Goal: Transaction & Acquisition: Purchase product/service

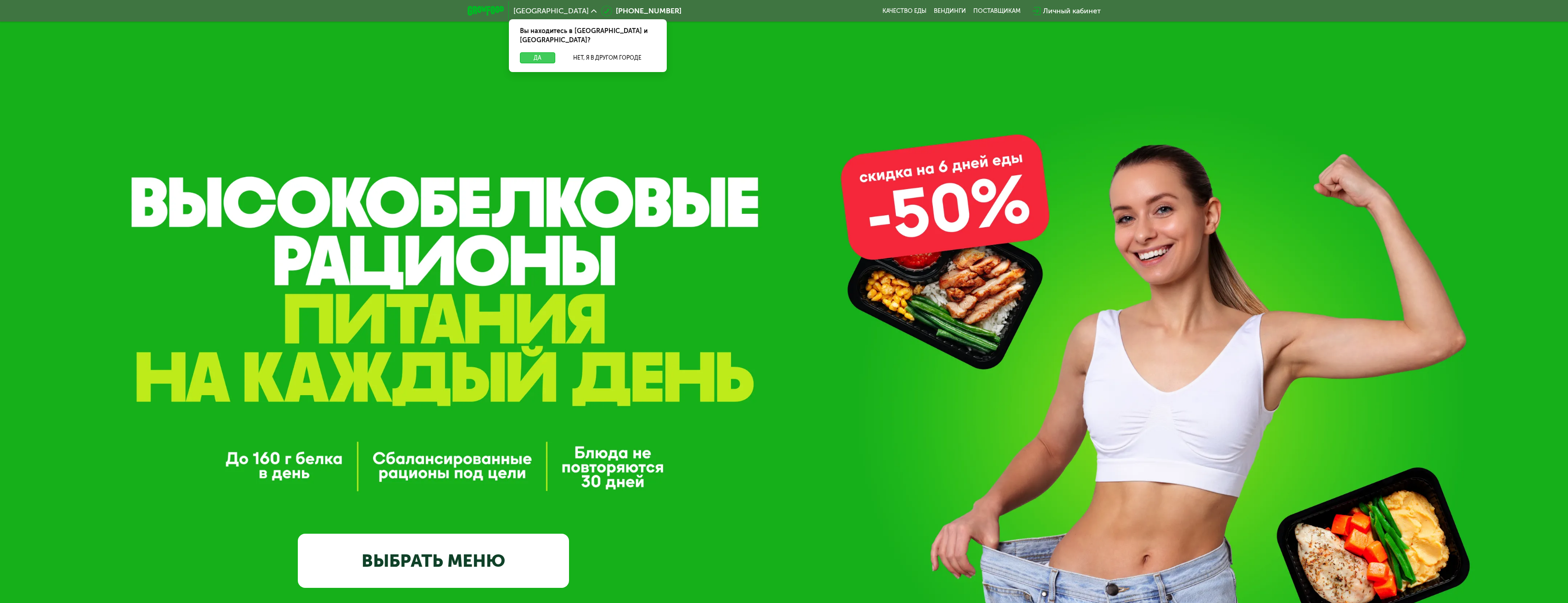
click at [538, 52] on button "Да" at bounding box center [537, 57] width 35 height 11
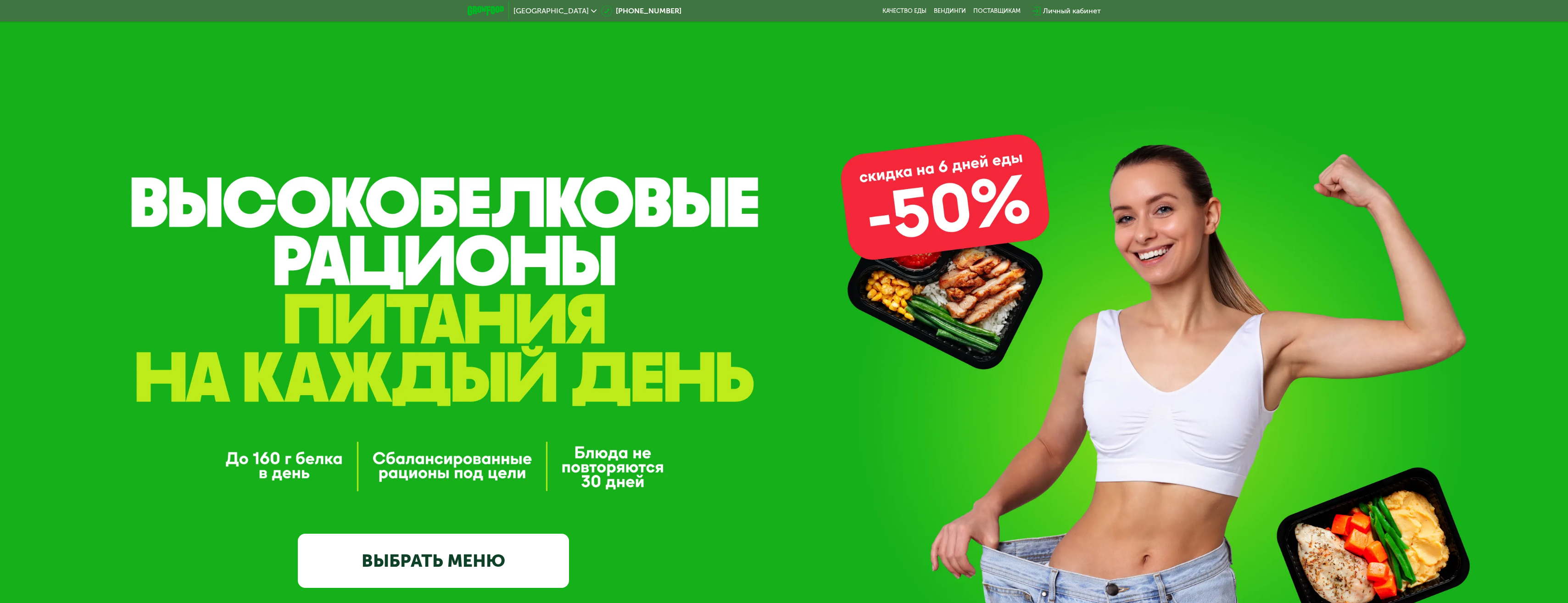
click at [449, 572] on link "ВЫБРАТЬ МЕНЮ" at bounding box center [434, 561] width 271 height 55
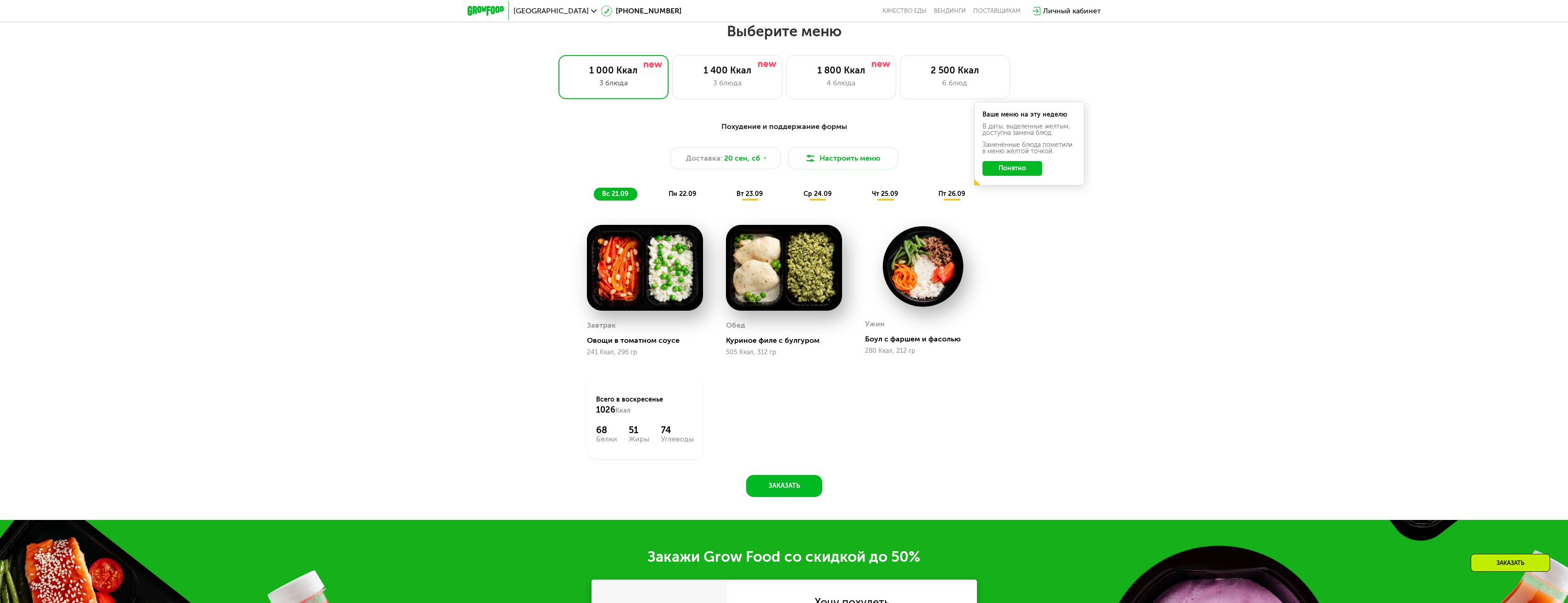
scroll to position [1327, 0]
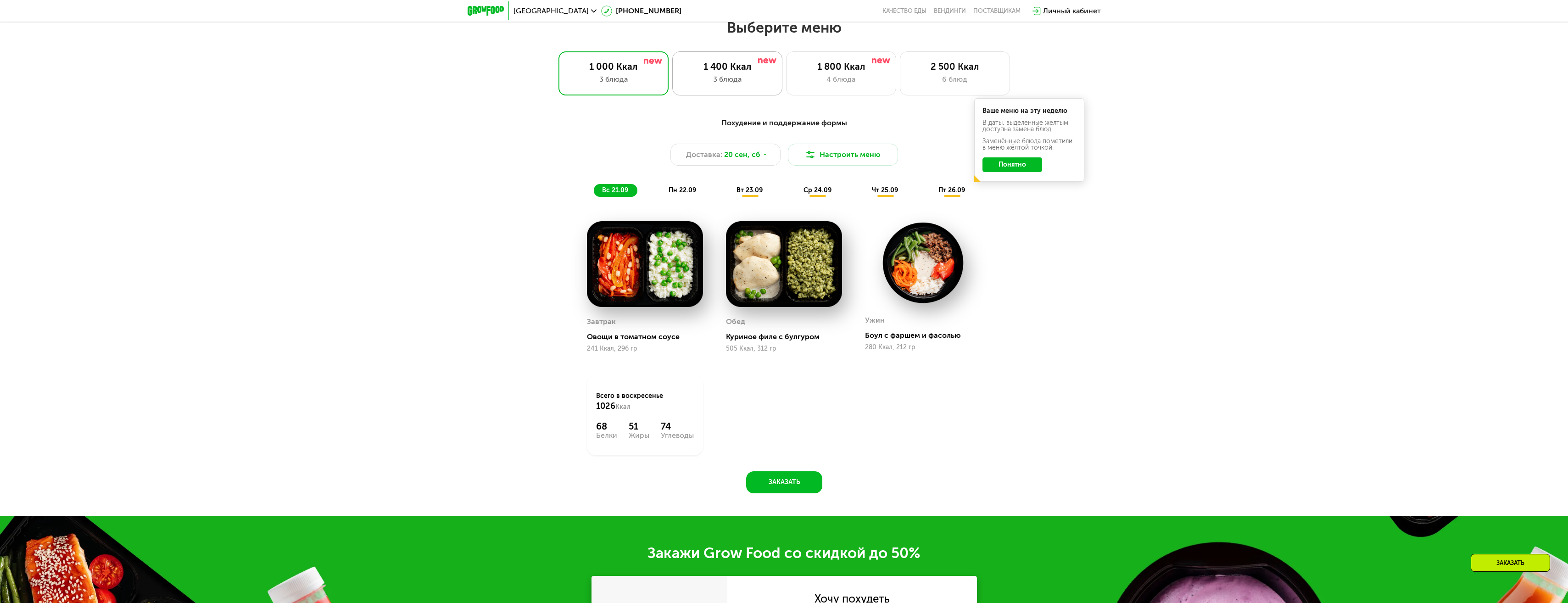
click at [740, 72] on div "1 400 Ккал" at bounding box center [727, 66] width 91 height 11
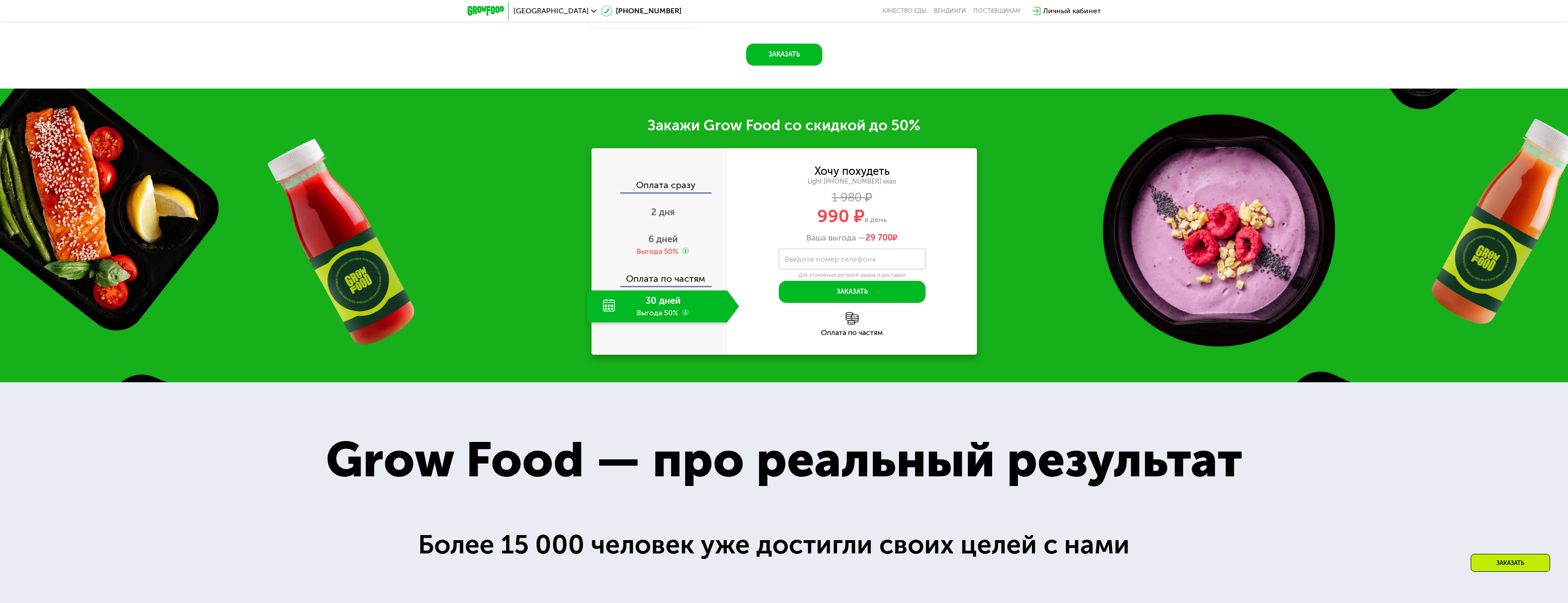
scroll to position [1786, 0]
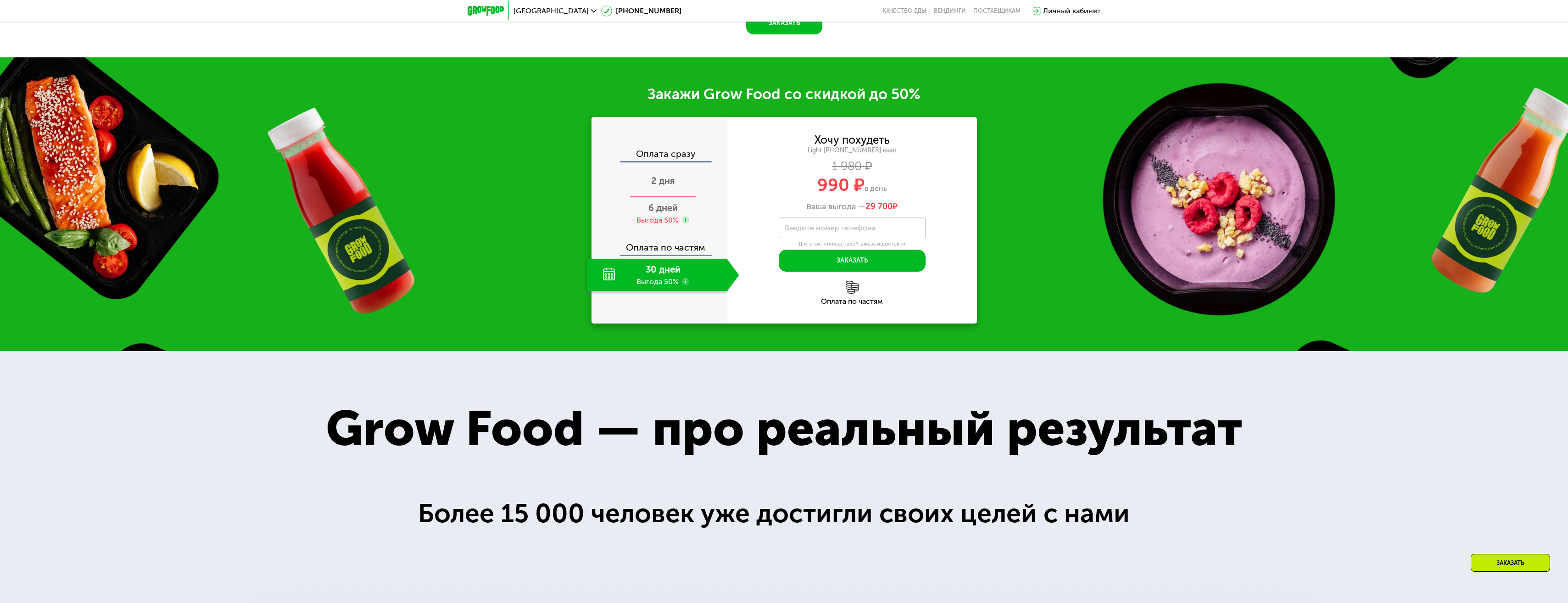
click at [661, 181] on span "2 дня" at bounding box center [663, 181] width 24 height 11
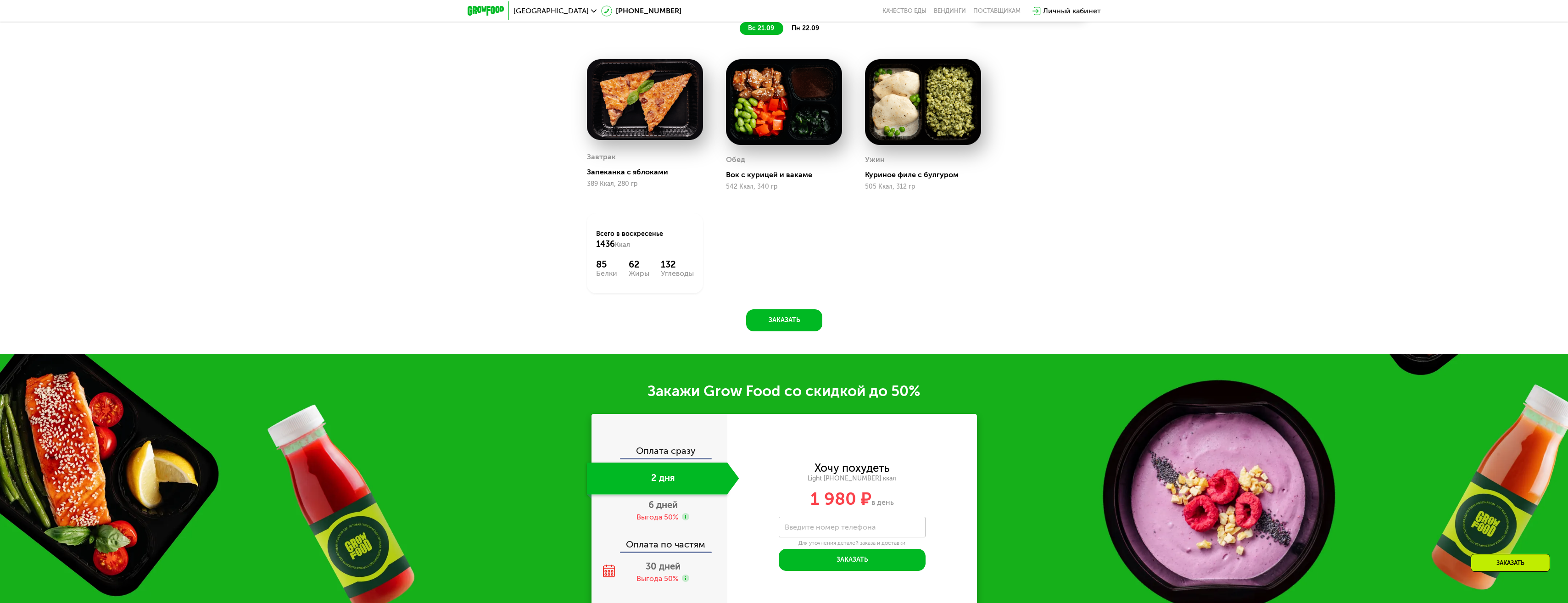
scroll to position [1419, 0]
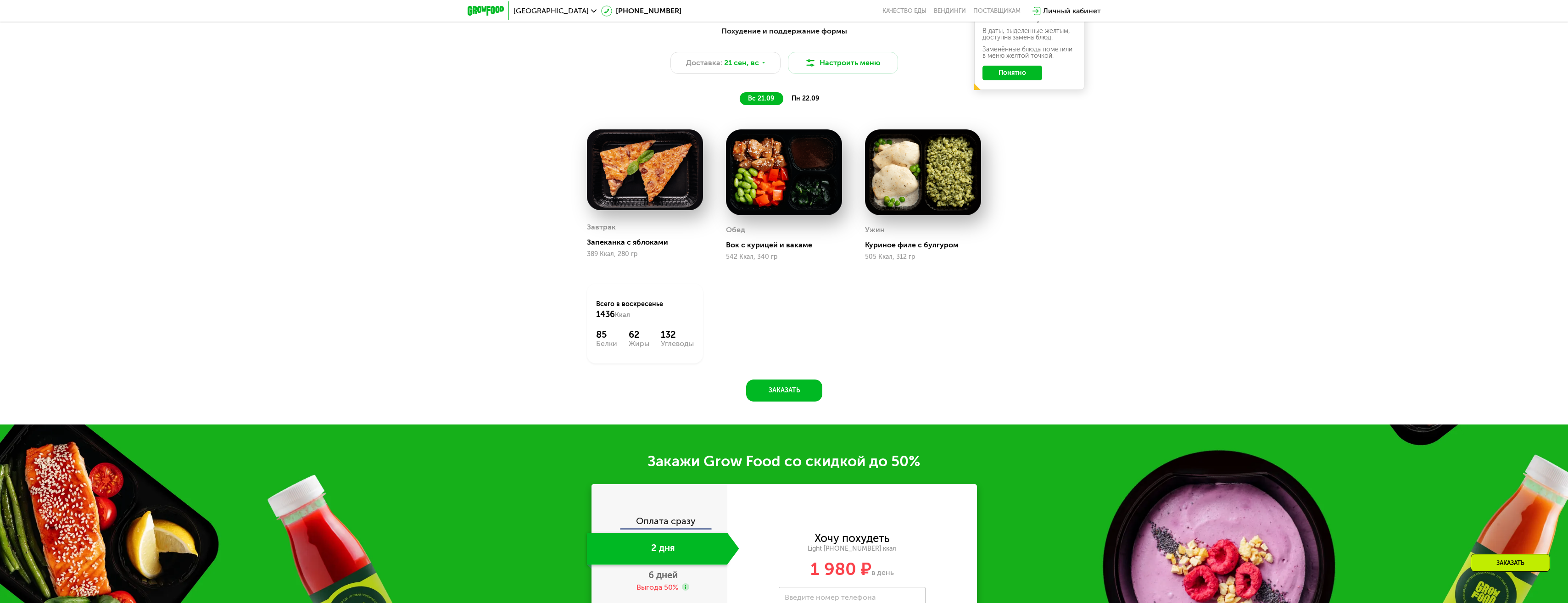
click at [811, 101] on span "пн 22.09" at bounding box center [806, 98] width 27 height 8
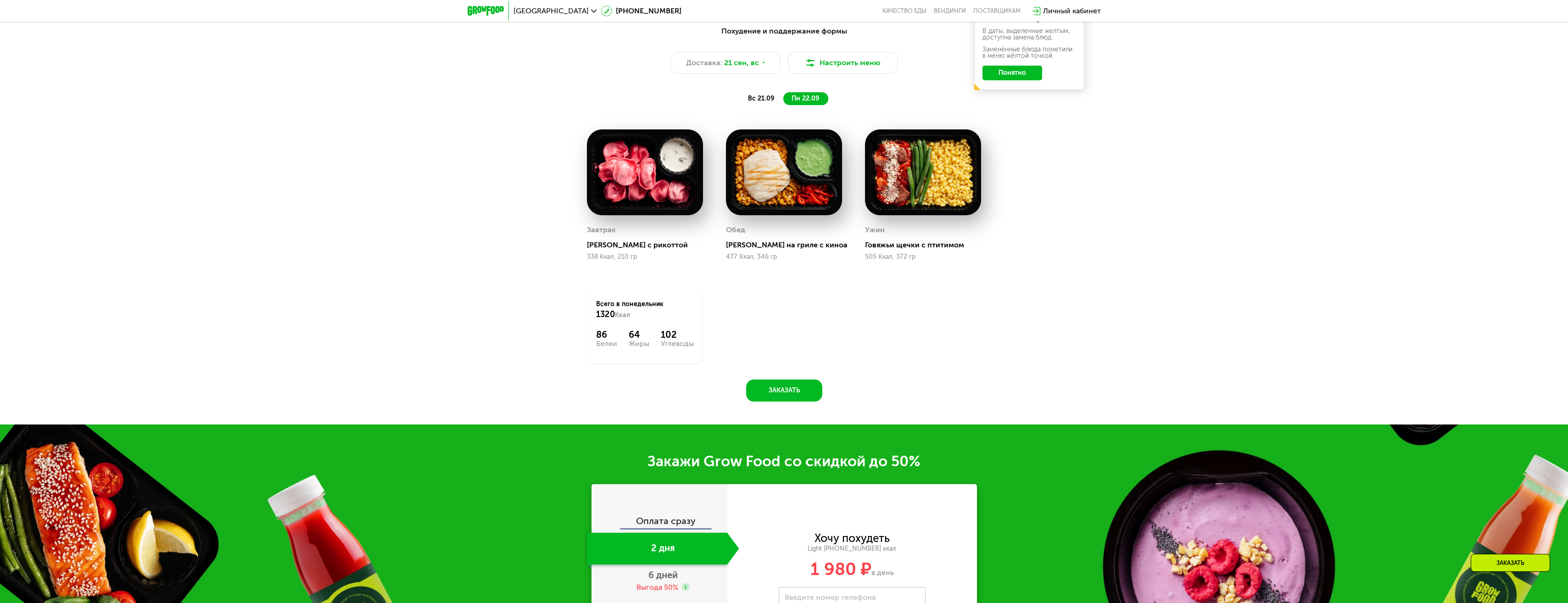
click at [761, 101] on span "вс 21.09" at bounding box center [761, 98] width 26 height 8
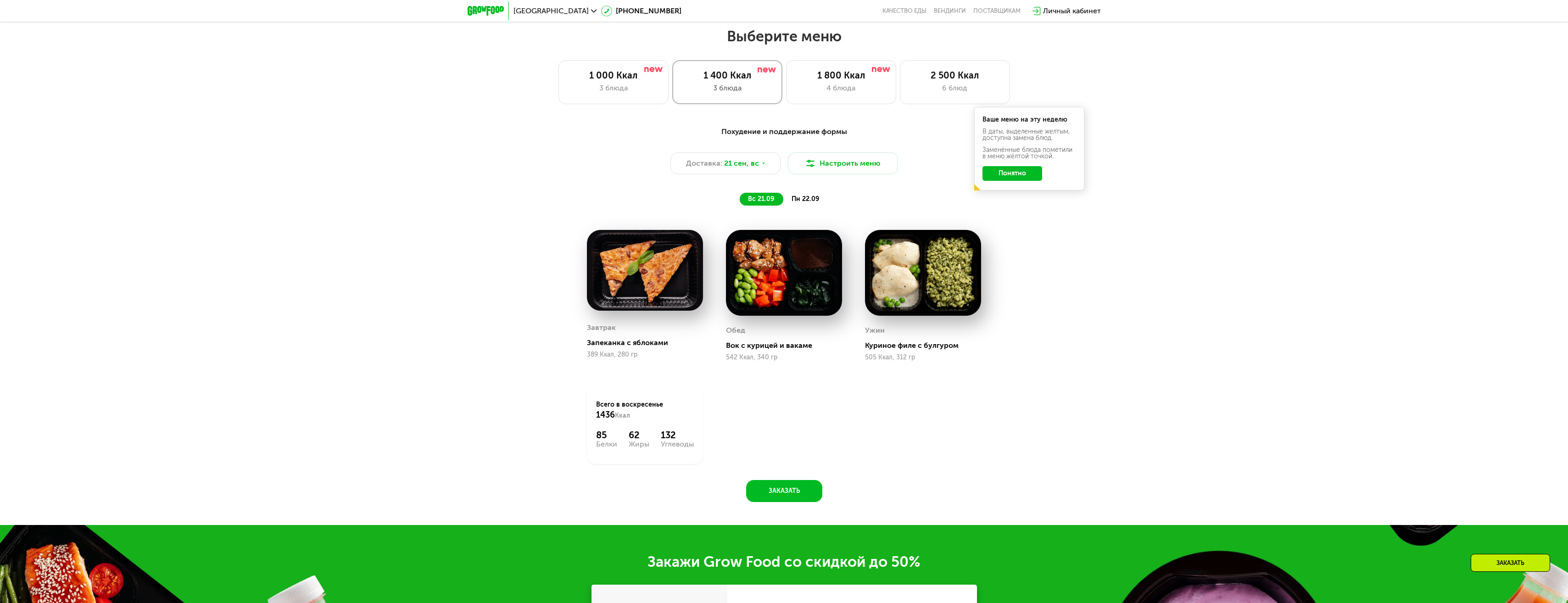
scroll to position [1282, 0]
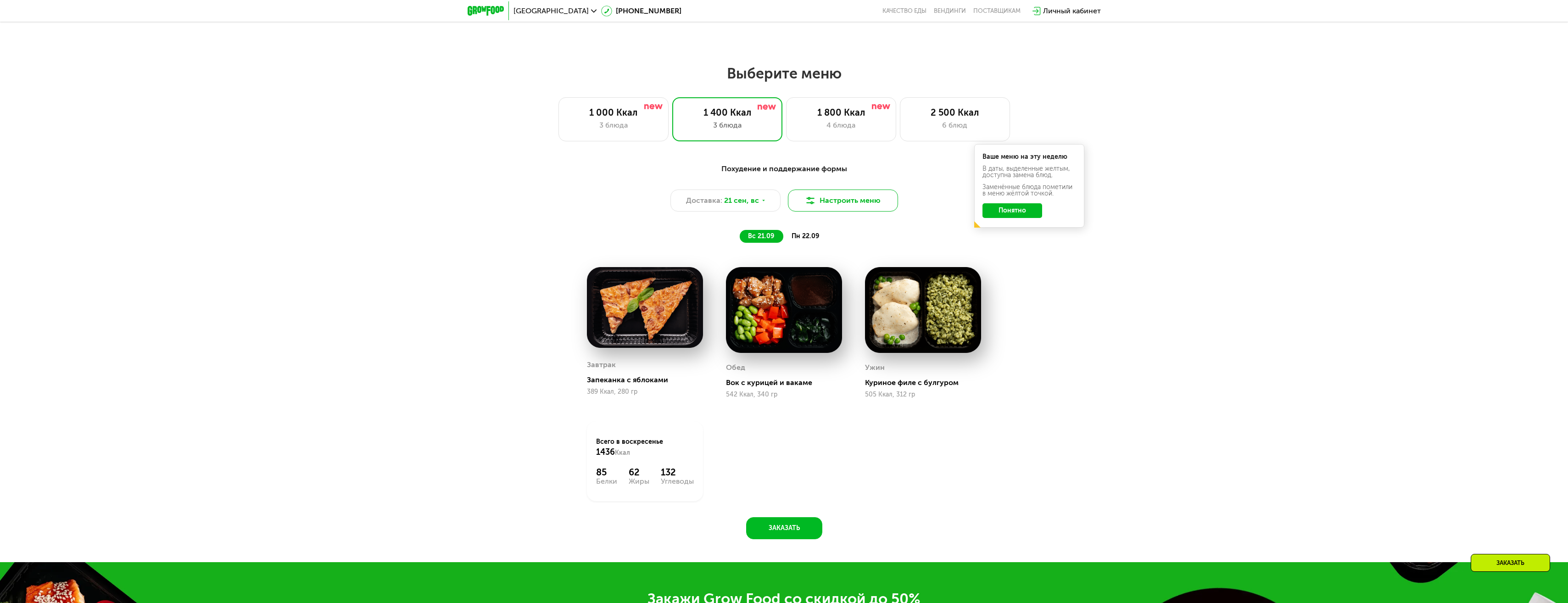
click at [862, 205] on button "Настроить меню" at bounding box center [843, 201] width 110 height 22
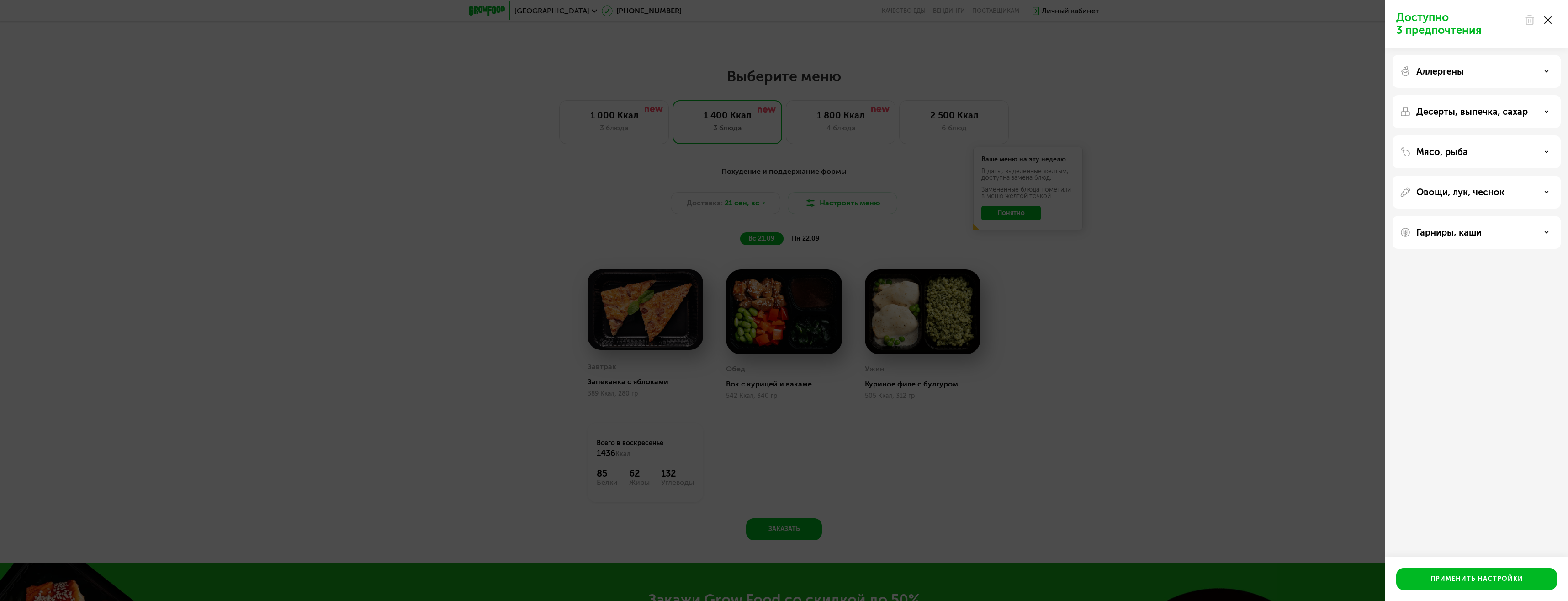
click at [1500, 68] on div "Аллергены" at bounding box center [1476, 71] width 153 height 11
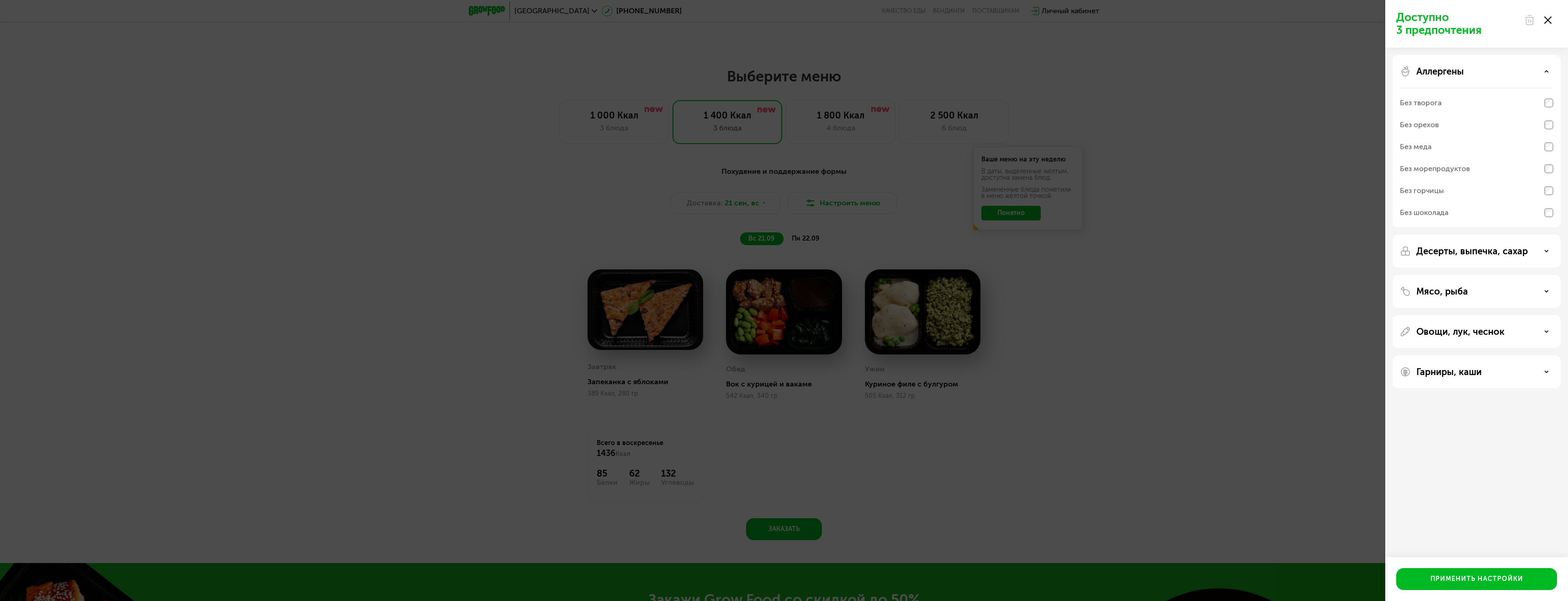
click at [1502, 68] on div "Аллергены" at bounding box center [1476, 71] width 153 height 11
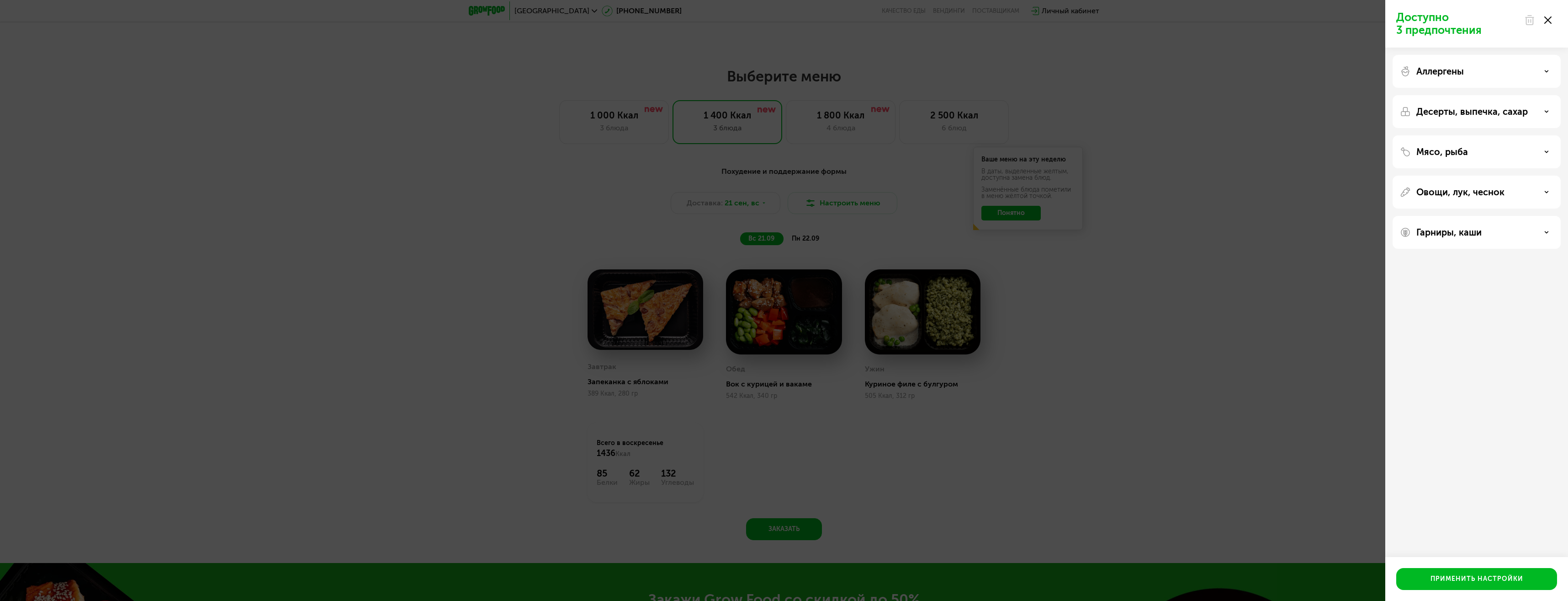
click at [1478, 226] on div "Гарниры, каши" at bounding box center [1476, 232] width 168 height 33
click at [1480, 233] on p "Гарниры, каши" at bounding box center [1449, 232] width 66 height 11
click at [1480, 234] on p "Гарниры, каши" at bounding box center [1449, 232] width 66 height 11
click at [1218, 218] on div "Доступно 3 предпочтения Аллергены Десерты, выпечка, сахар Мясо, рыба Овощи, лук…" at bounding box center [784, 300] width 1568 height 601
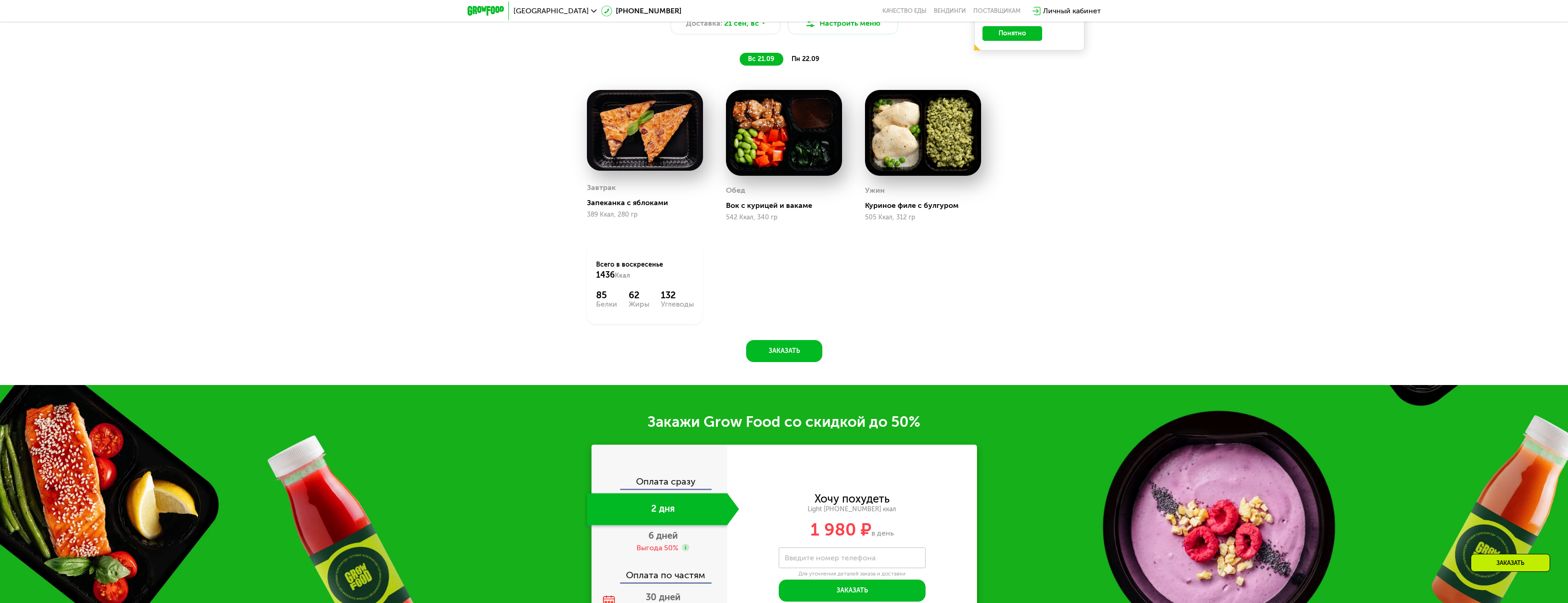
scroll to position [1511, 0]
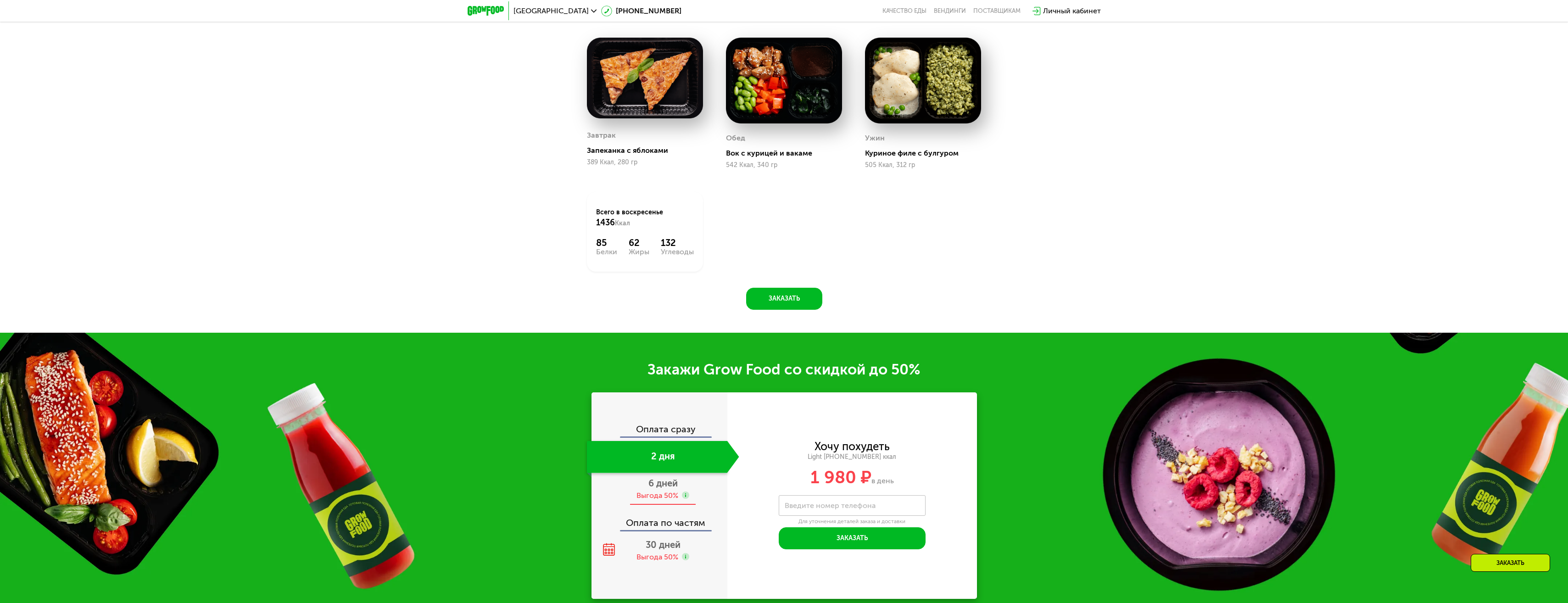
click at [665, 486] on span "6 дней" at bounding box center [663, 482] width 29 height 11
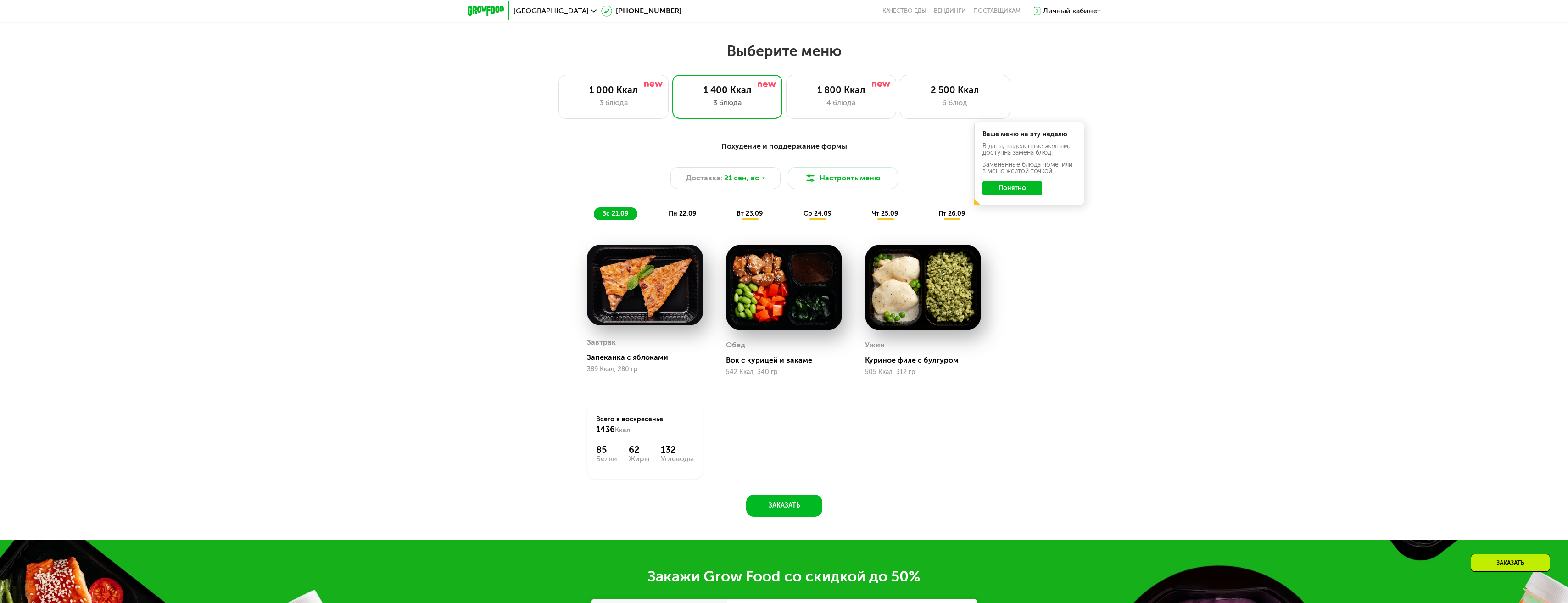
scroll to position [1235, 0]
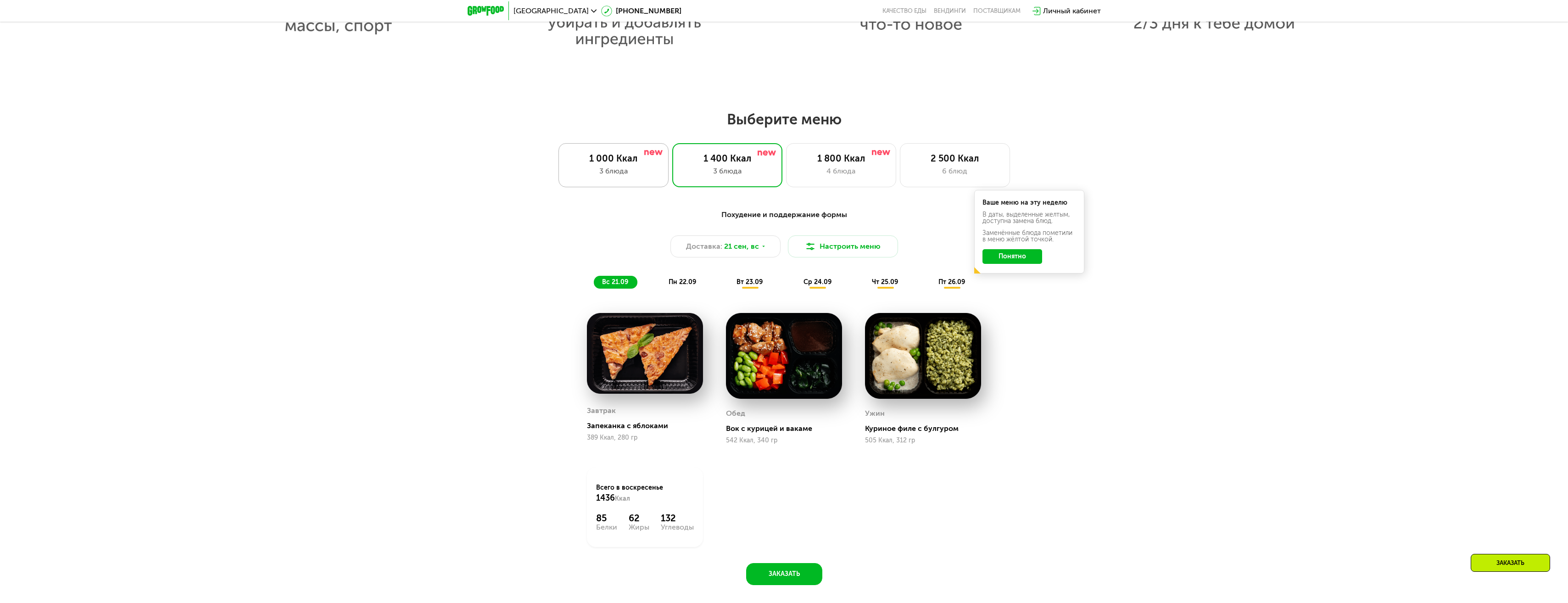
click at [616, 153] on div "1 000 Ккал 3 блюда" at bounding box center [613, 166] width 110 height 44
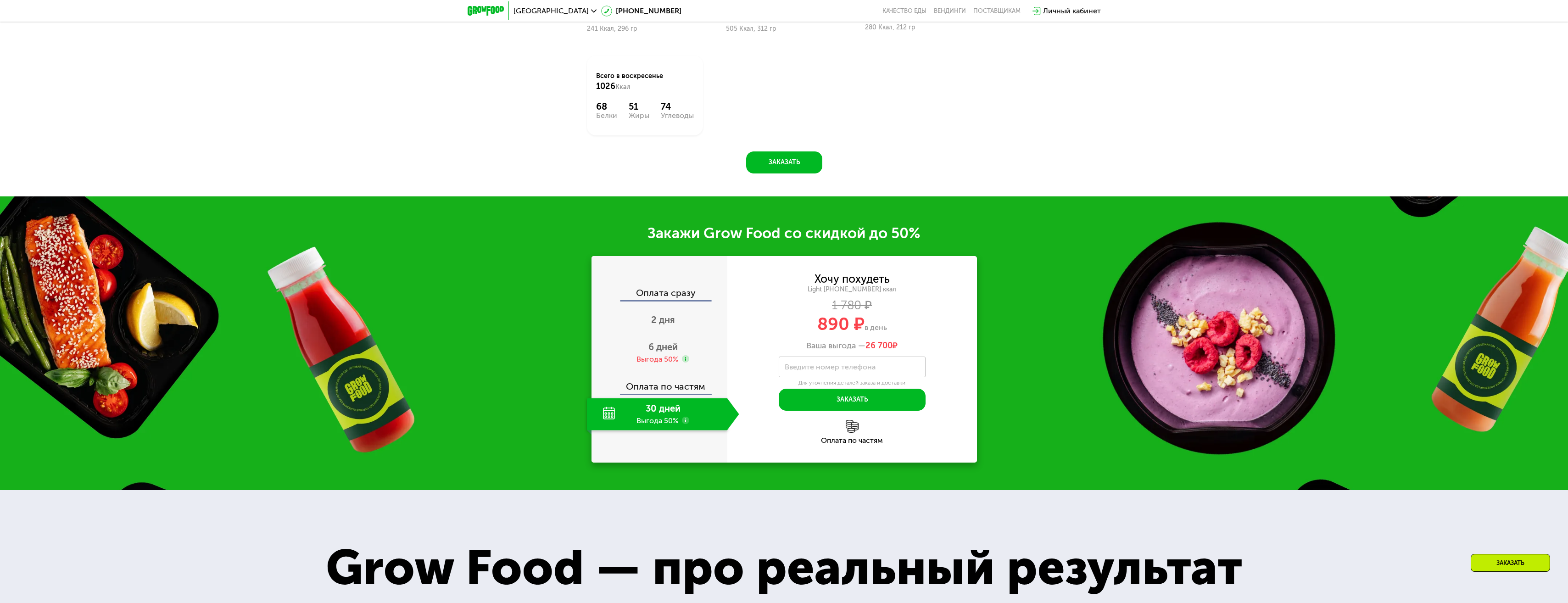
scroll to position [1649, 0]
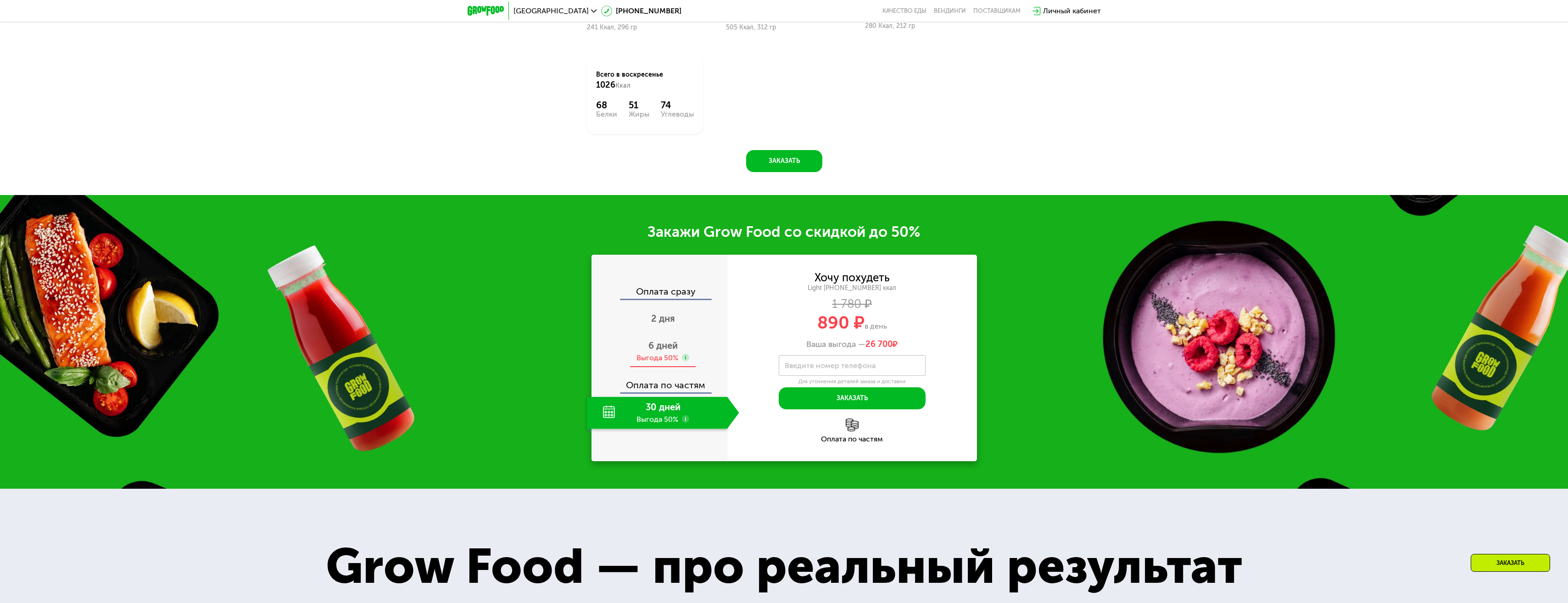
click at [665, 346] on span "6 дней" at bounding box center [663, 345] width 29 height 11
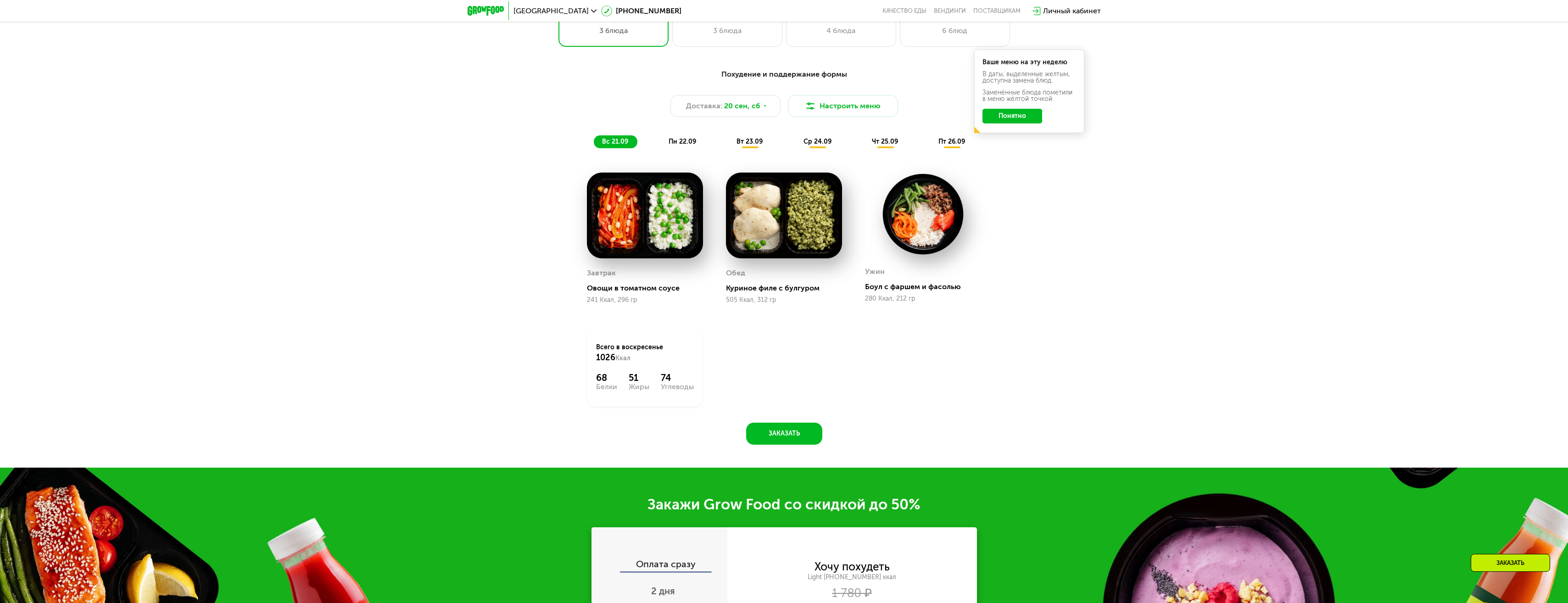
scroll to position [1327, 0]
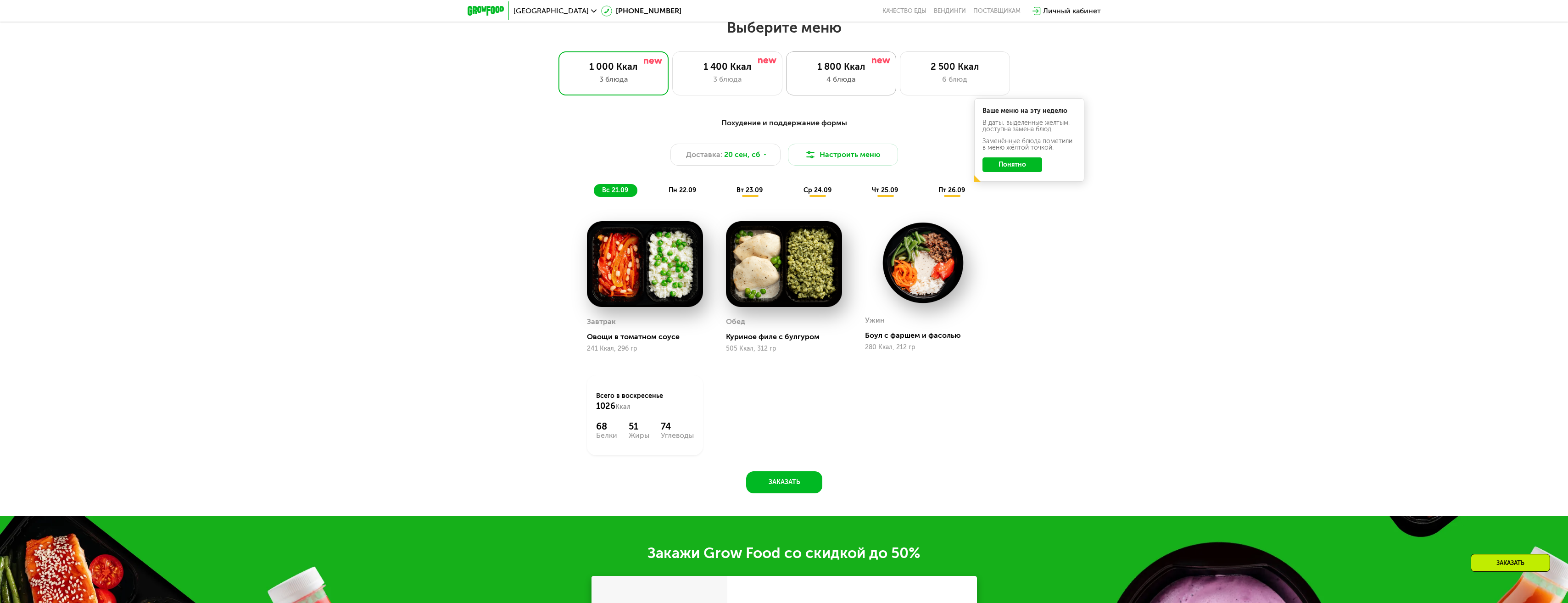
click at [836, 85] on div "4 блюда" at bounding box center [841, 79] width 91 height 11
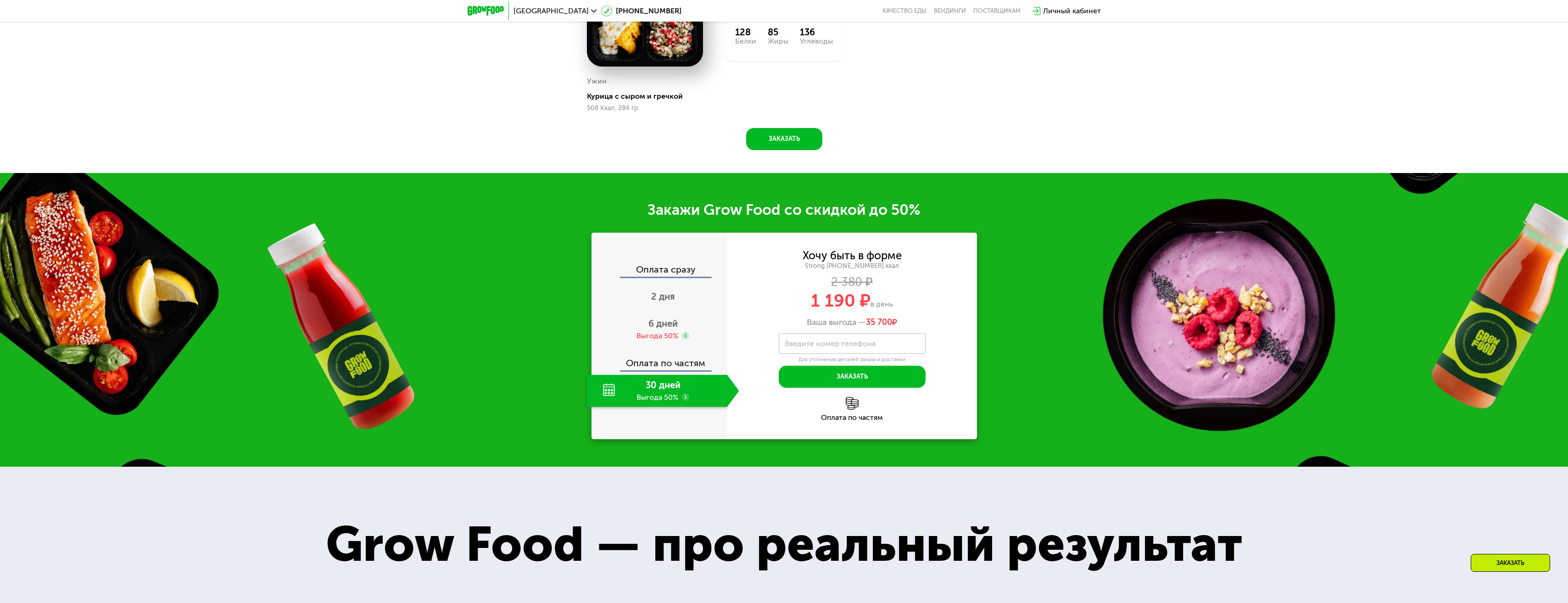
scroll to position [1832, 0]
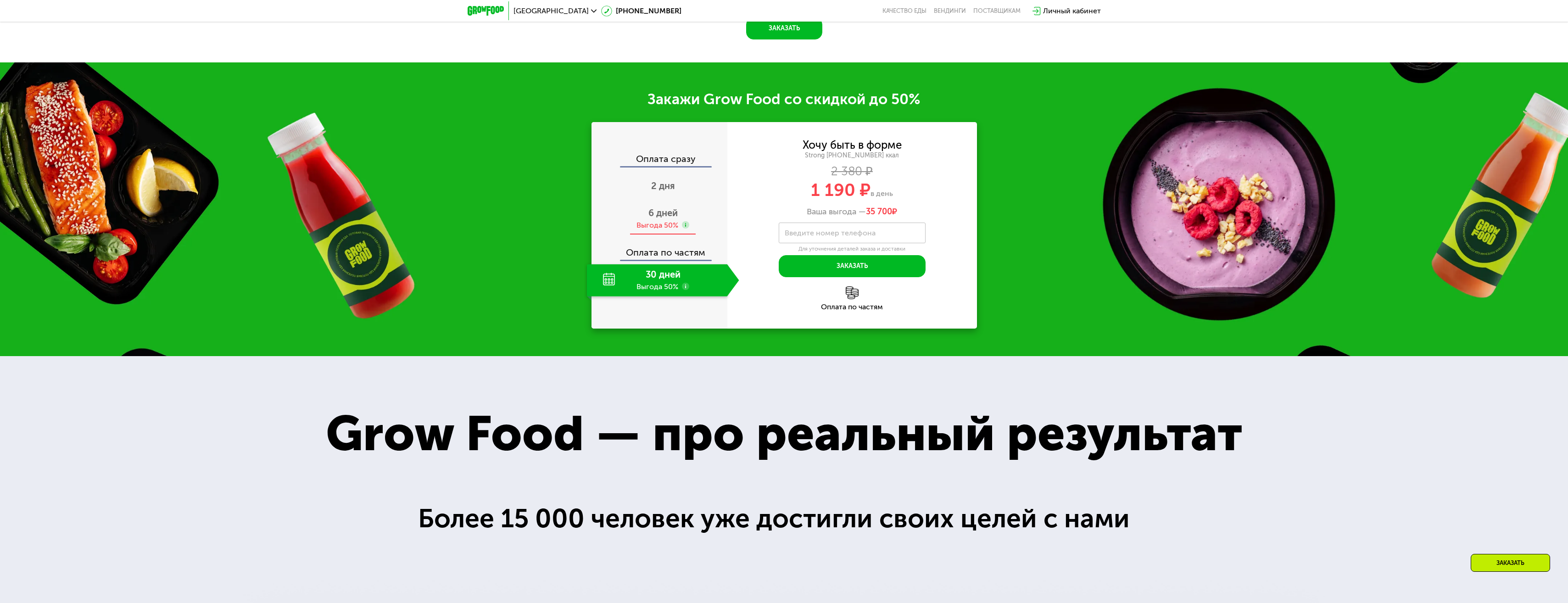
click at [671, 218] on span "6 дней" at bounding box center [663, 213] width 29 height 11
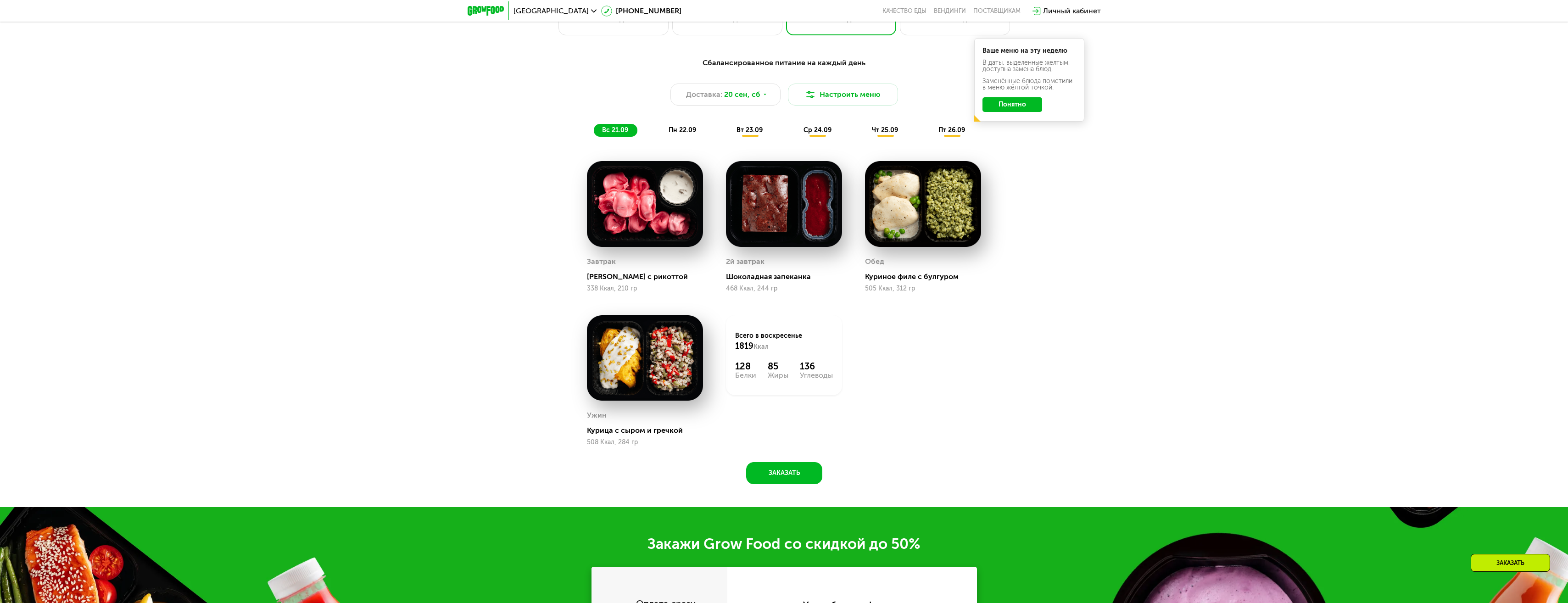
scroll to position [1374, 0]
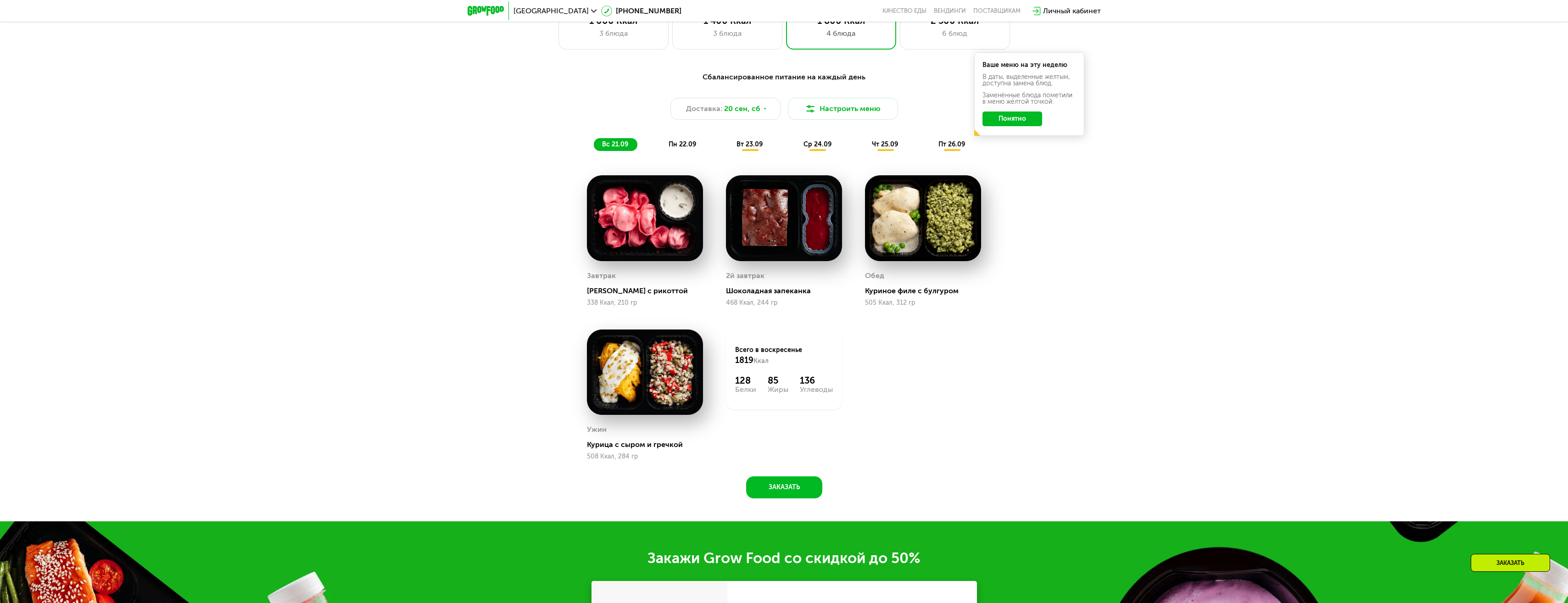
click at [679, 143] on div "пн 22.09" at bounding box center [682, 145] width 45 height 13
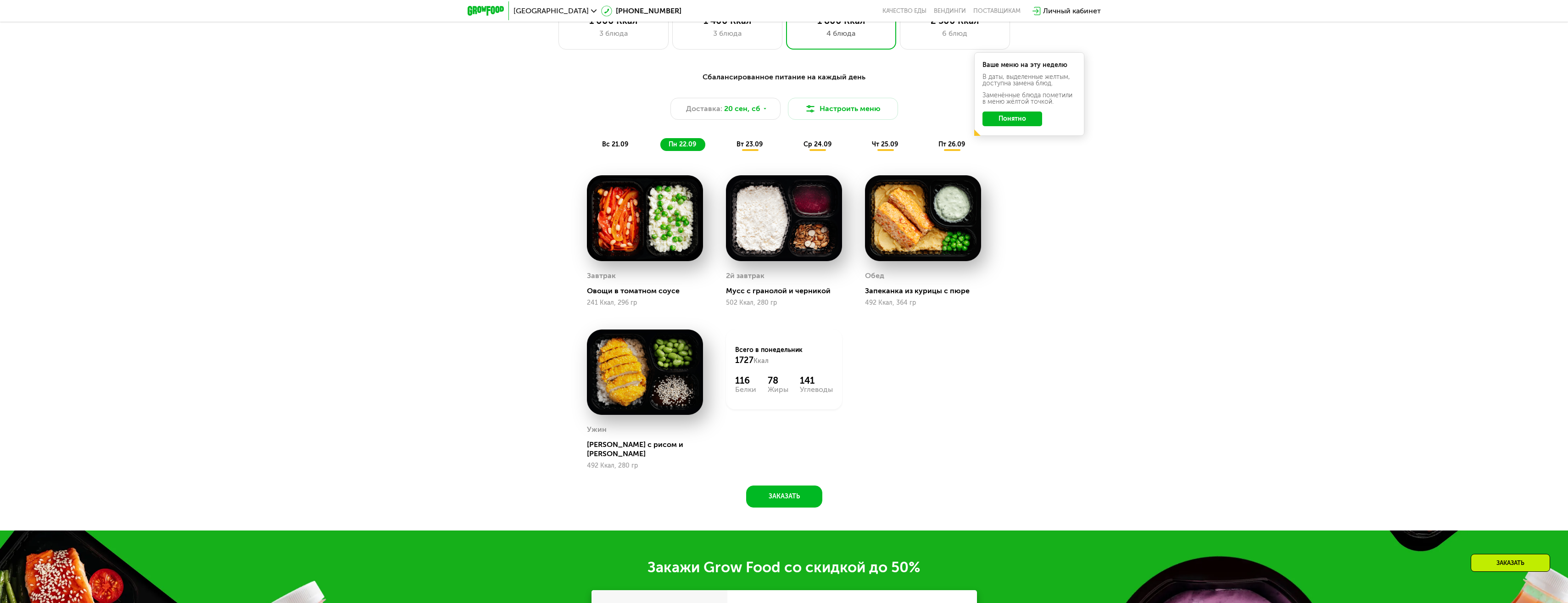
click at [753, 148] on span "вт 23.09" at bounding box center [749, 144] width 26 height 8
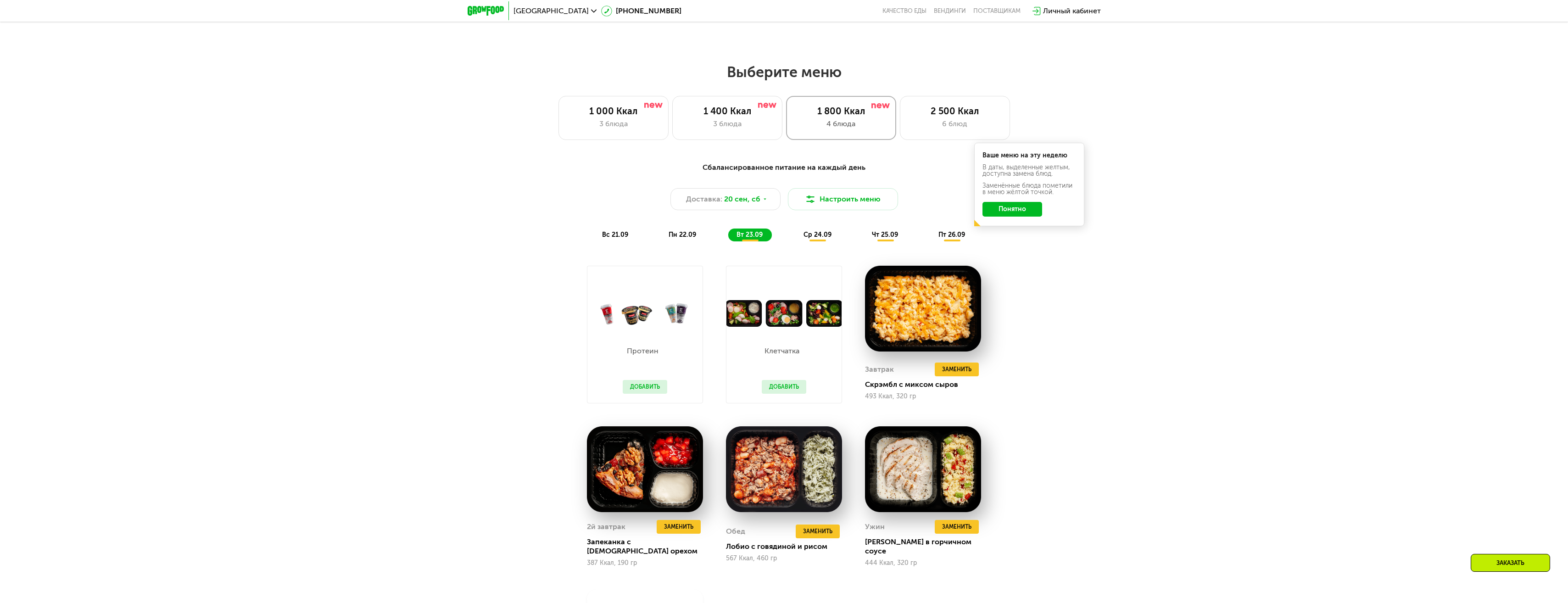
scroll to position [1282, 0]
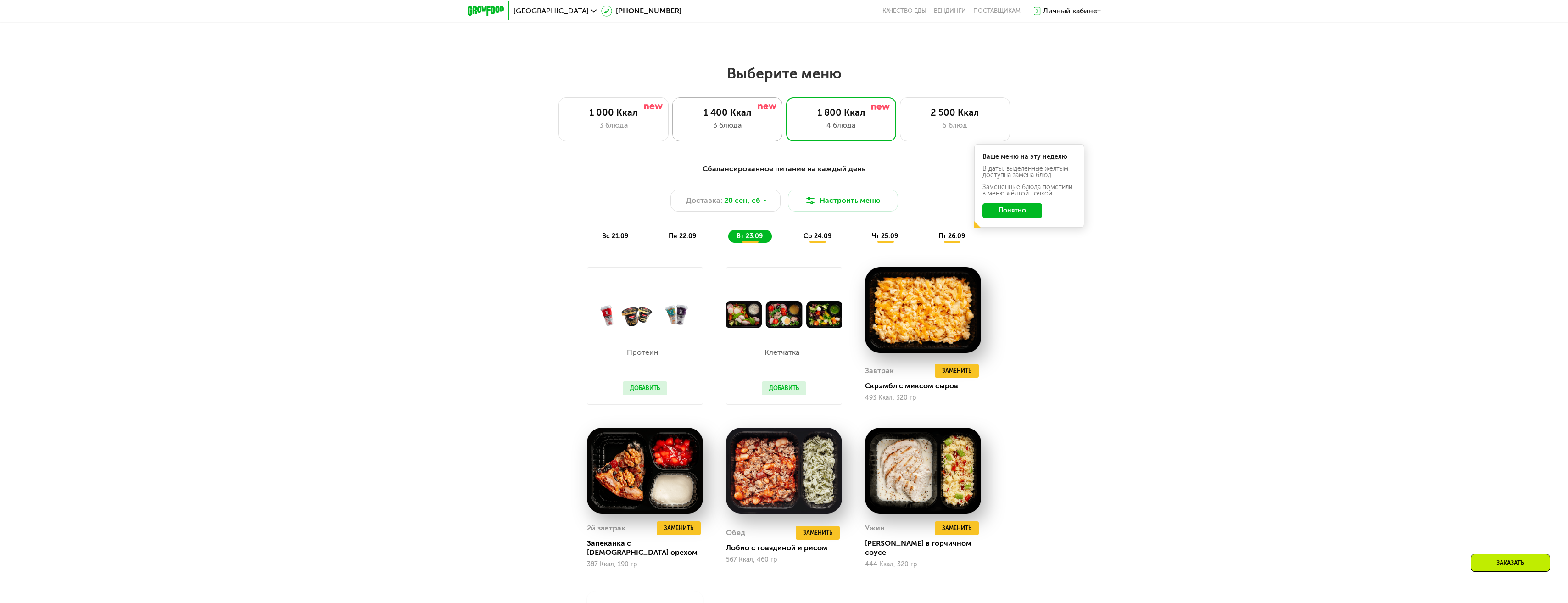
click at [739, 118] on div "1 400 Ккал" at bounding box center [727, 112] width 91 height 11
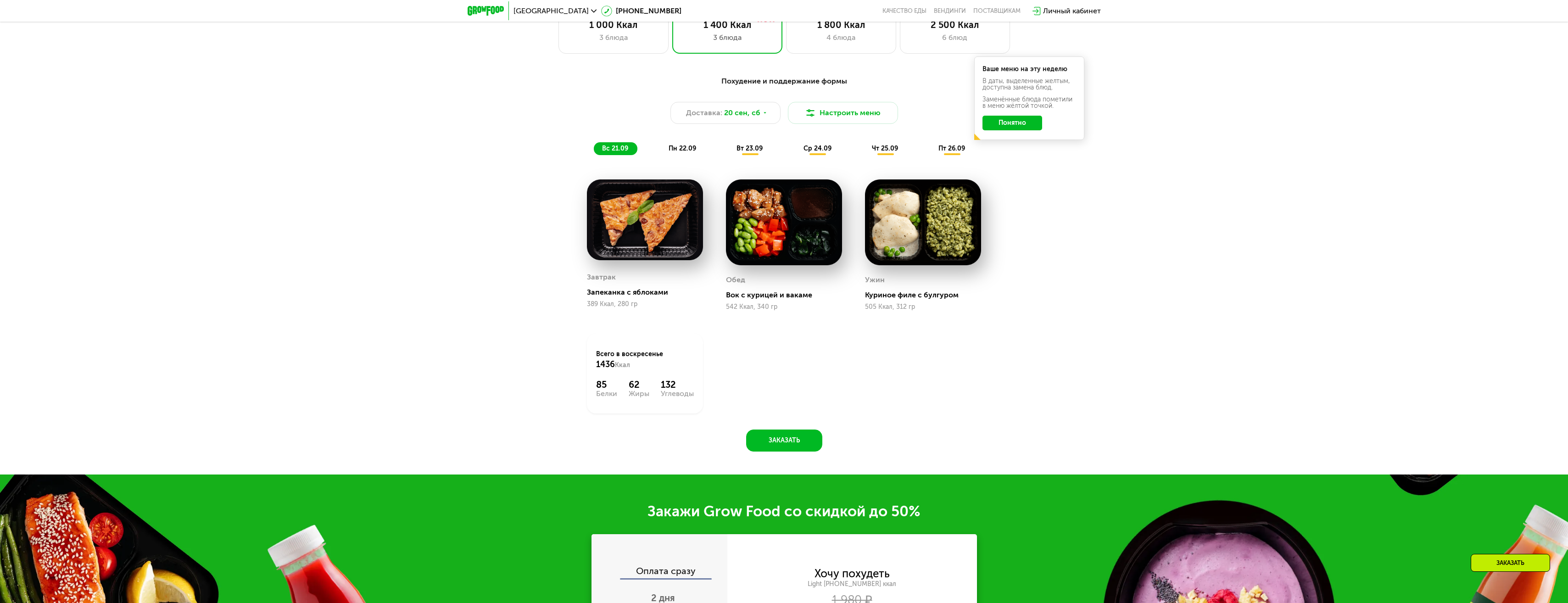
scroll to position [1327, 0]
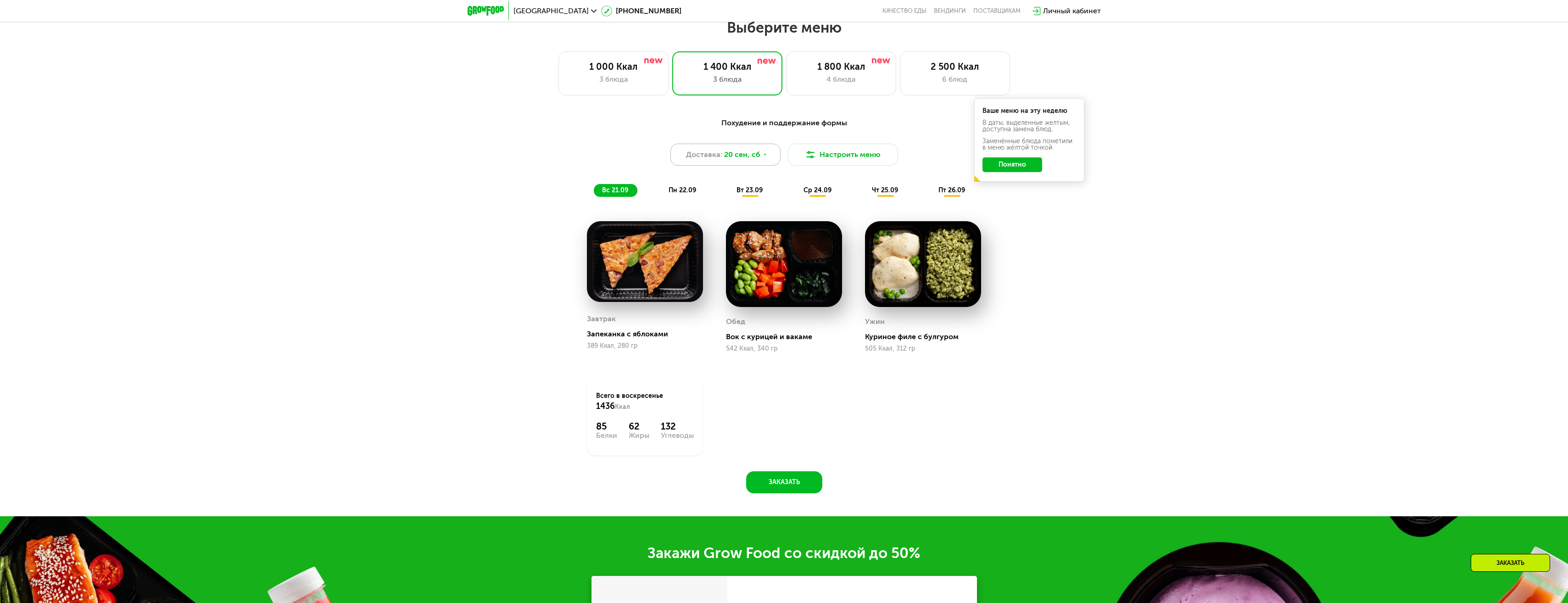
click at [766, 160] on div "Доставка: [DATE]" at bounding box center [725, 154] width 110 height 22
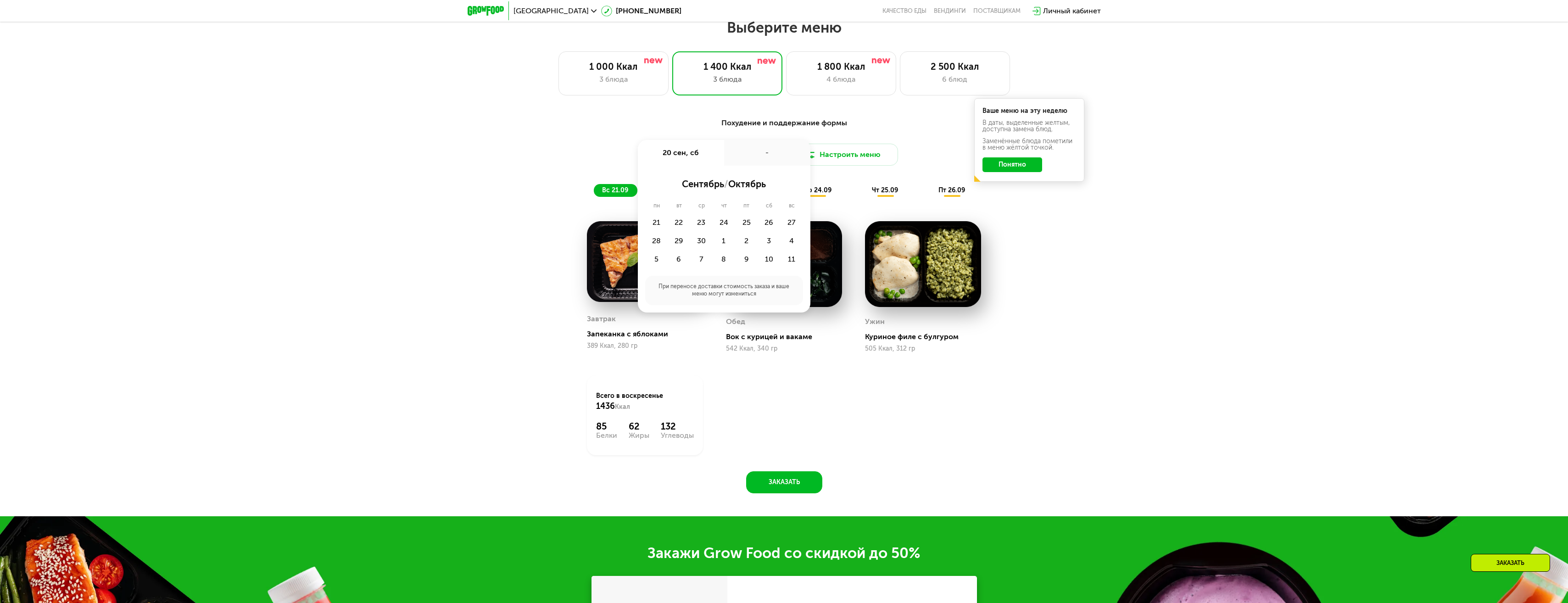
click at [1218, 296] on div "Похудение и поддержание формы Доставка: [DATE] сен, сб - сентябрь / октябрь пн …" at bounding box center [784, 310] width 1568 height 411
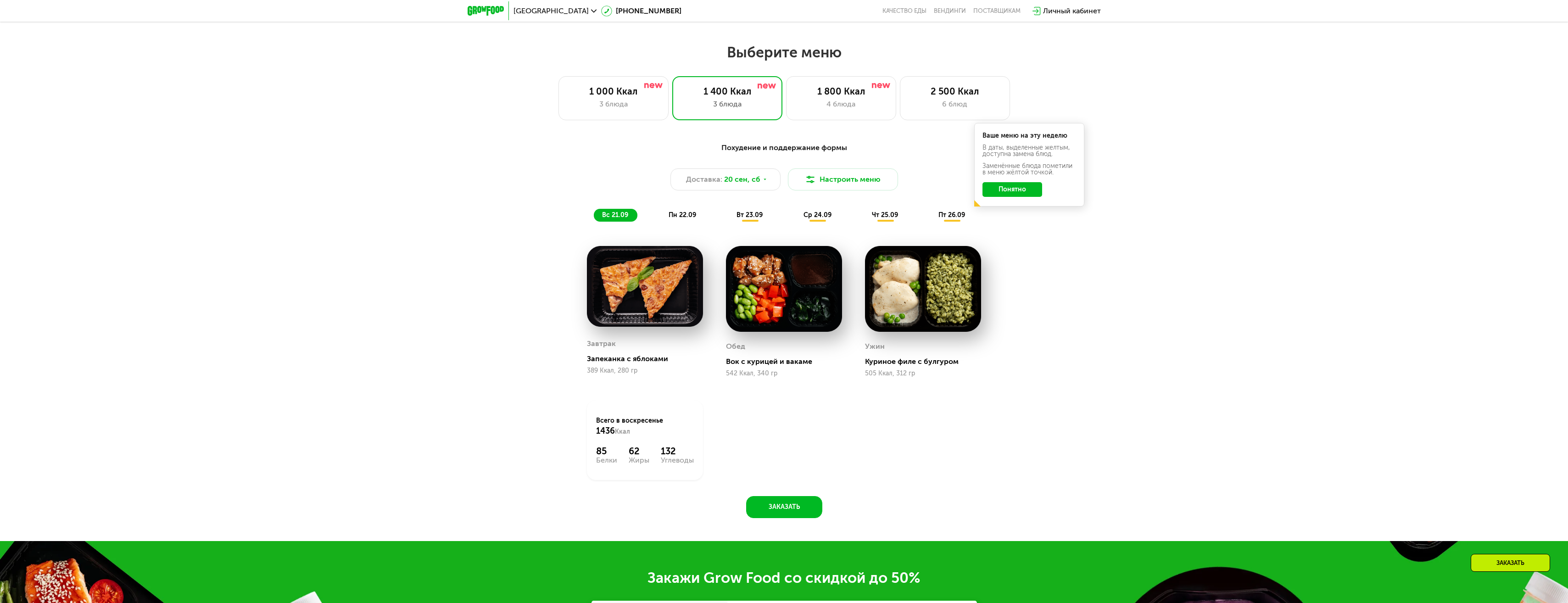
scroll to position [1282, 0]
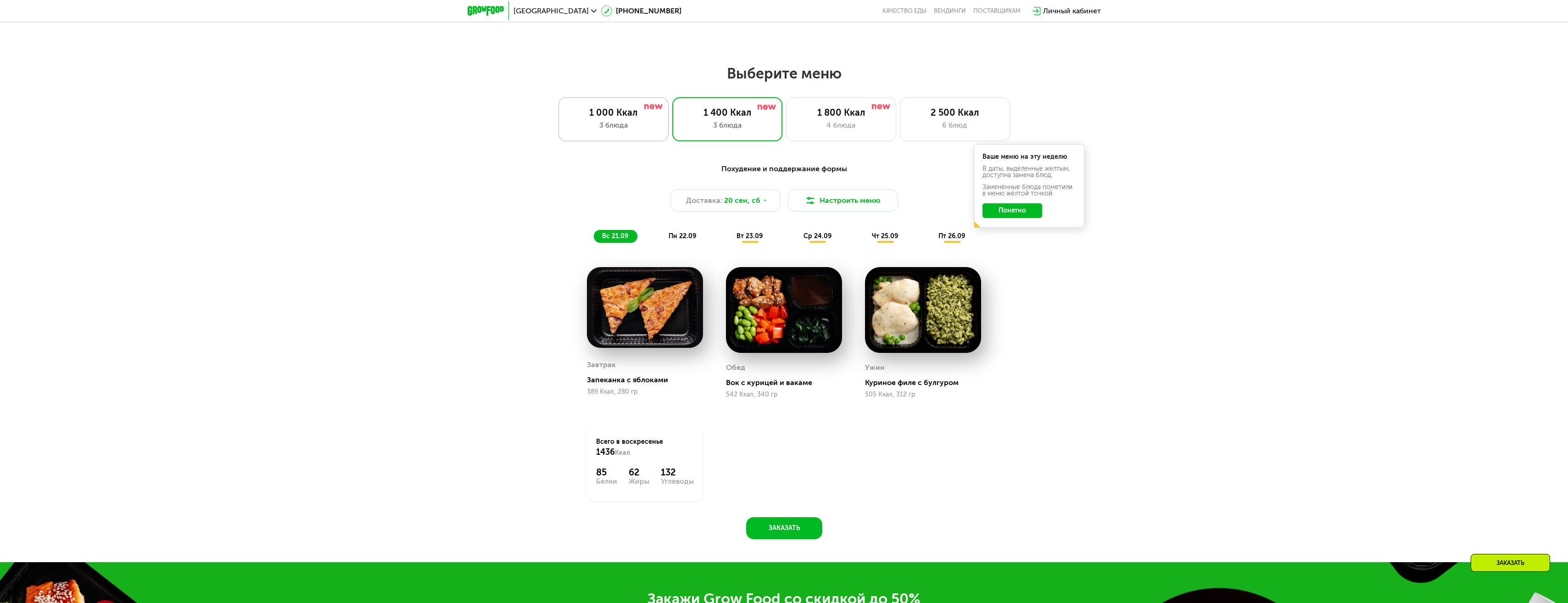
click at [609, 118] on div "1 000 Ккал" at bounding box center [613, 112] width 91 height 11
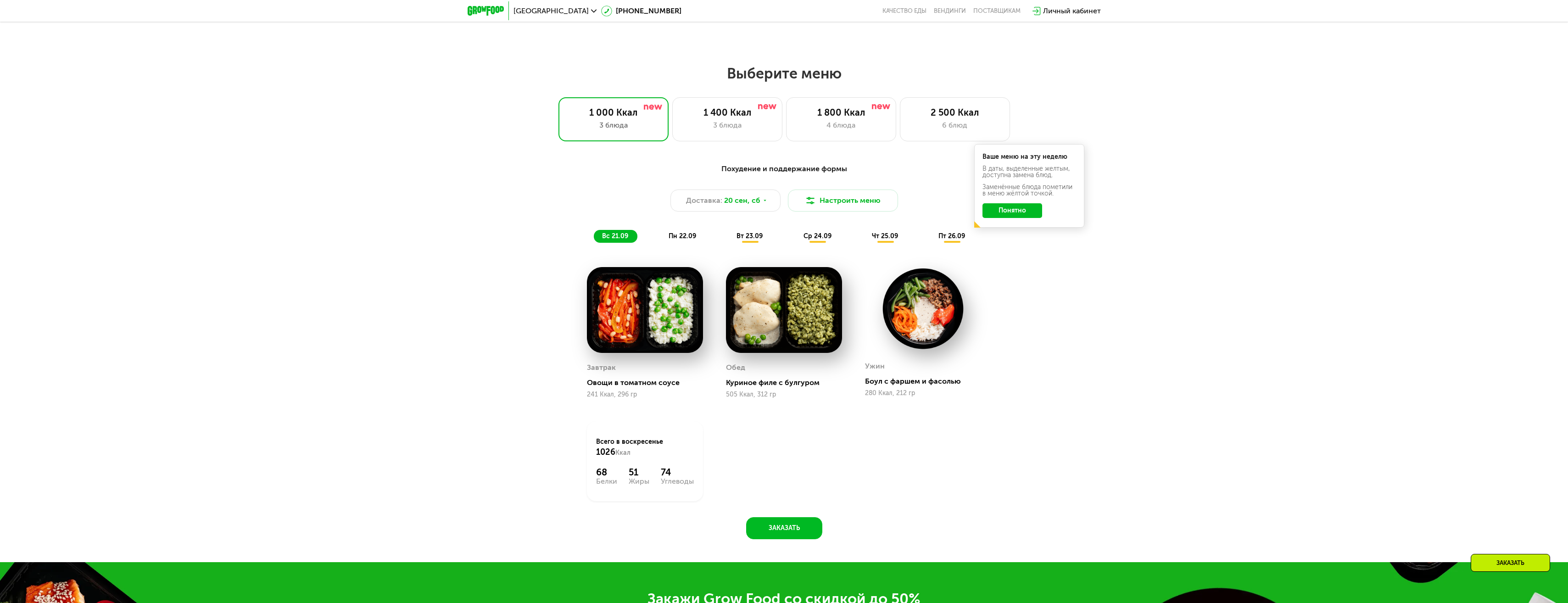
click at [677, 237] on span "пн 22.09" at bounding box center [682, 236] width 27 height 8
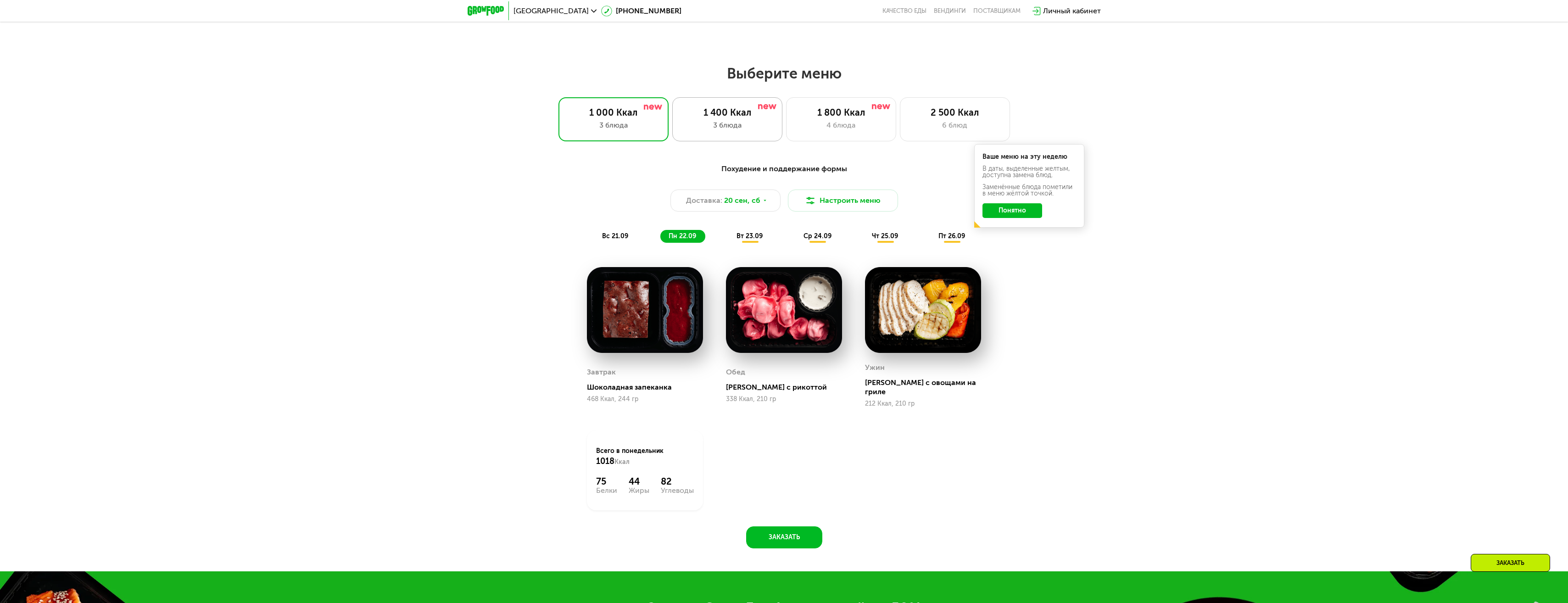
click at [732, 118] on div "1 400 Ккал" at bounding box center [727, 112] width 91 height 11
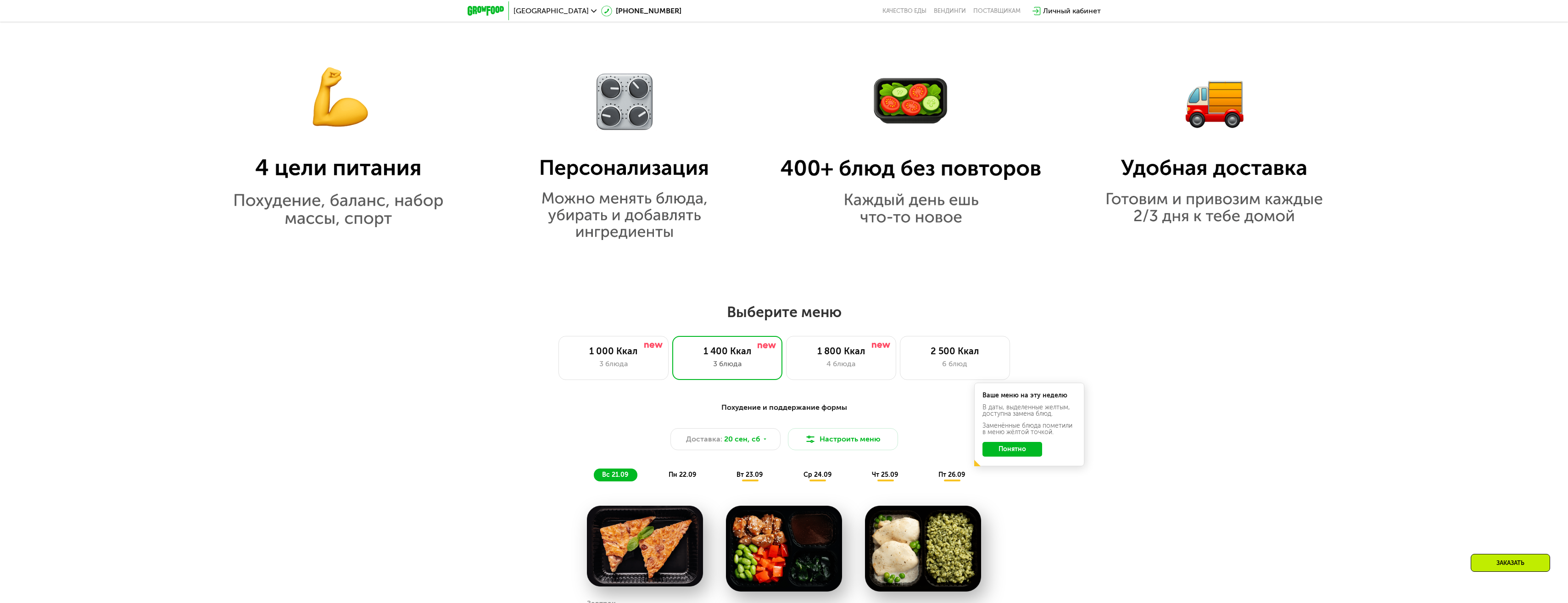
scroll to position [960, 0]
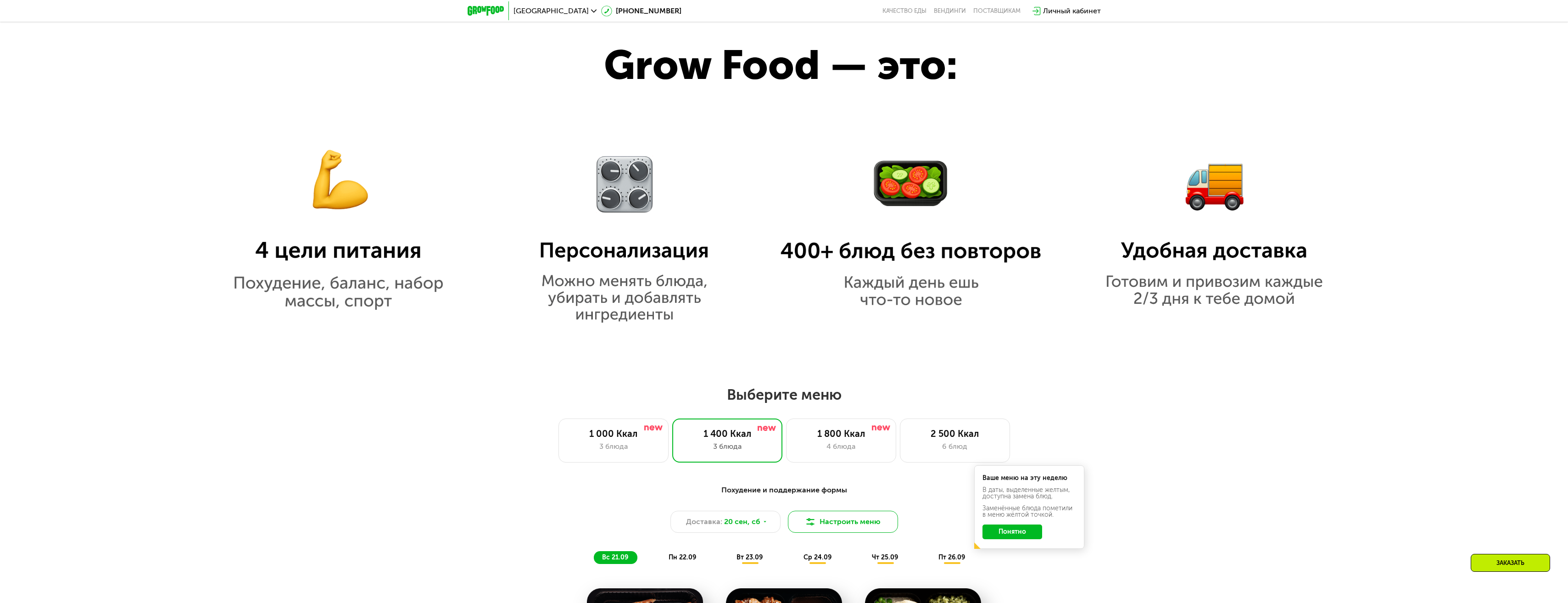
click at [842, 519] on button "Настроить меню" at bounding box center [843, 522] width 110 height 22
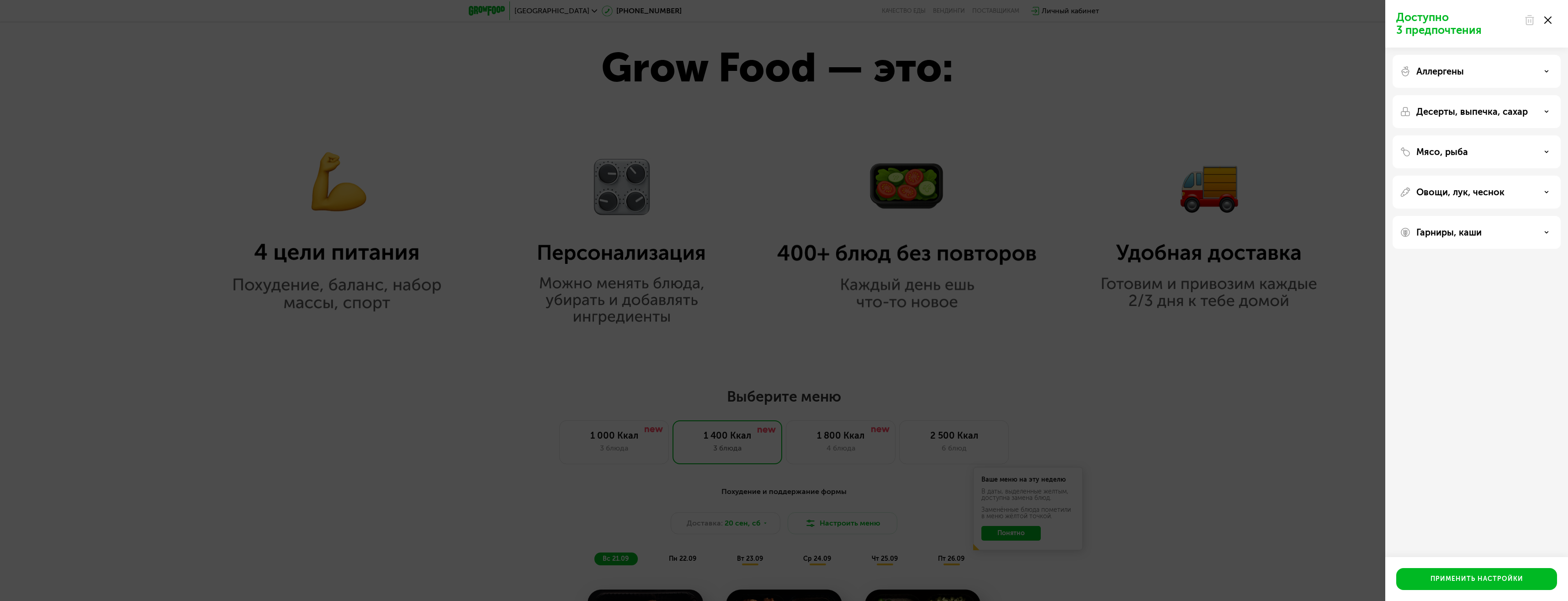
click at [1548, 13] on div at bounding box center [1537, 20] width 38 height 18
click at [1543, 22] on div at bounding box center [1537, 20] width 38 height 18
drag, startPoint x: 1251, startPoint y: 190, endPoint x: 1257, endPoint y: 187, distance: 6.7
click at [1253, 190] on div "Доступно 3 предпочтения Аллергены Десерты, выпечка, сахар Мясо, рыба Овощи, лук…" at bounding box center [784, 300] width 1568 height 601
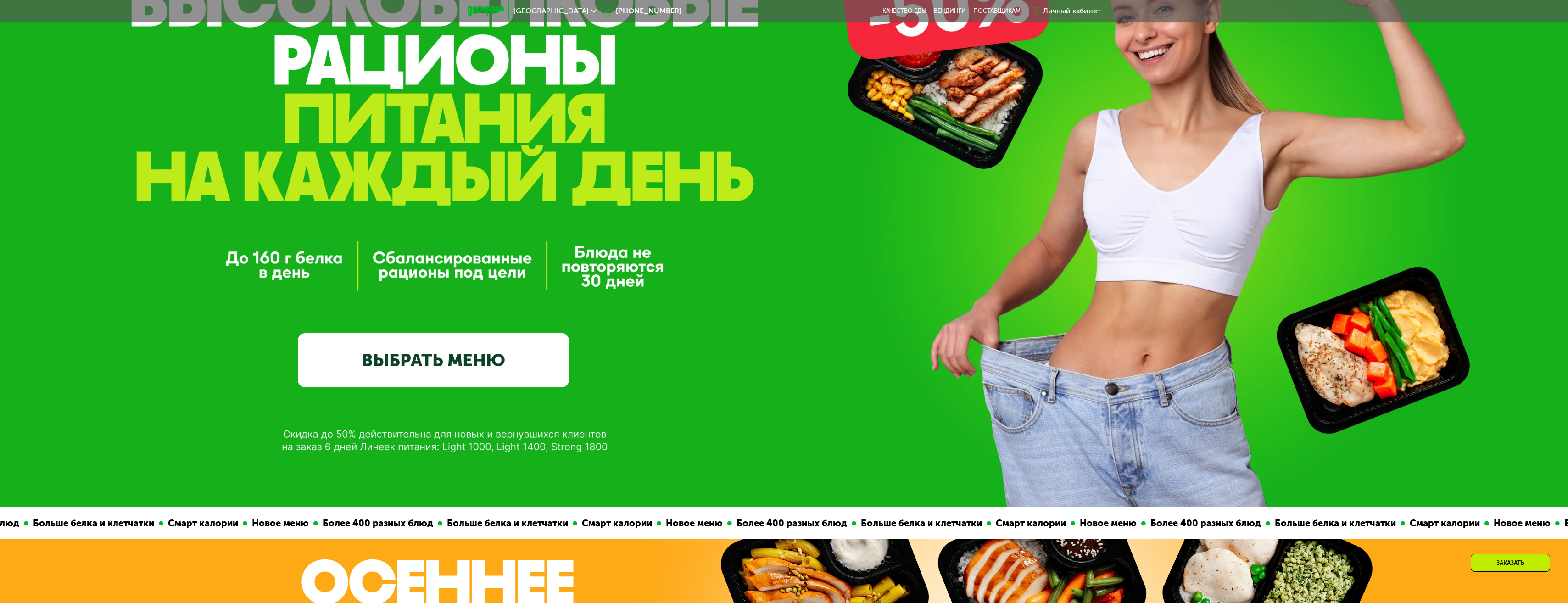
scroll to position [229, 0]
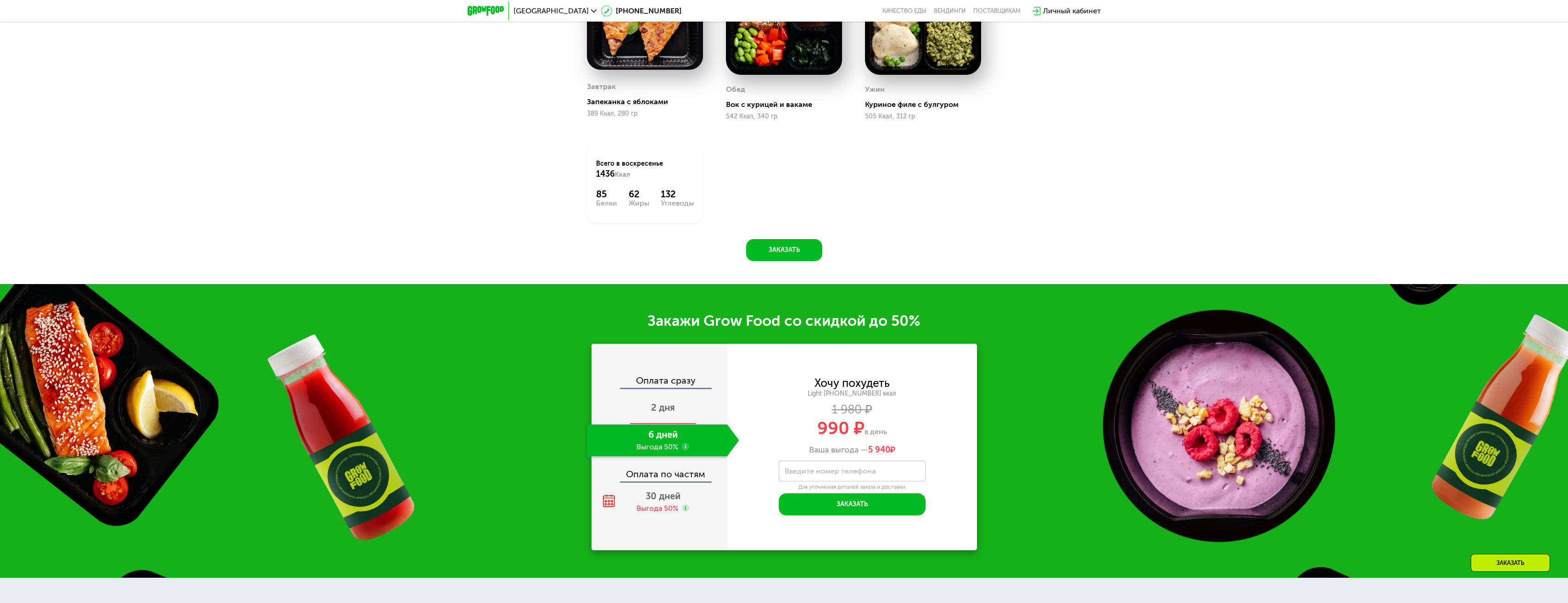
click at [655, 405] on span "2 дня" at bounding box center [663, 407] width 24 height 11
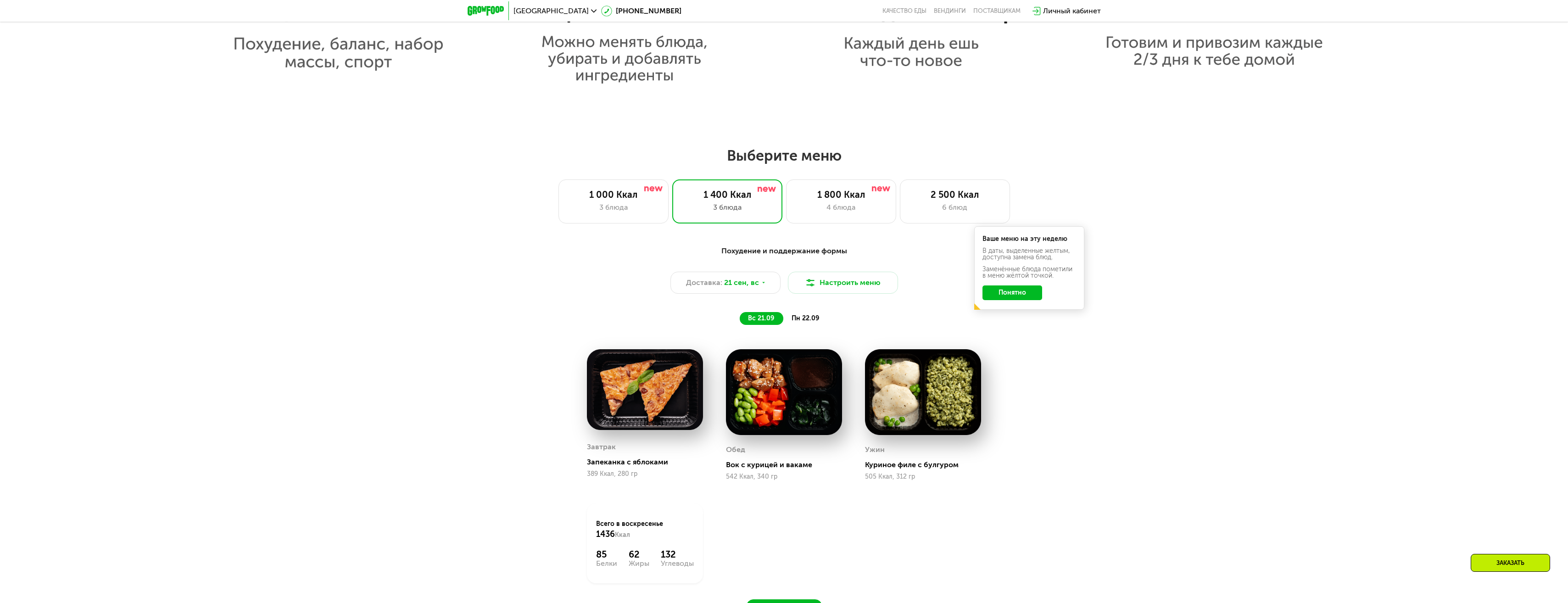
scroll to position [1192, 0]
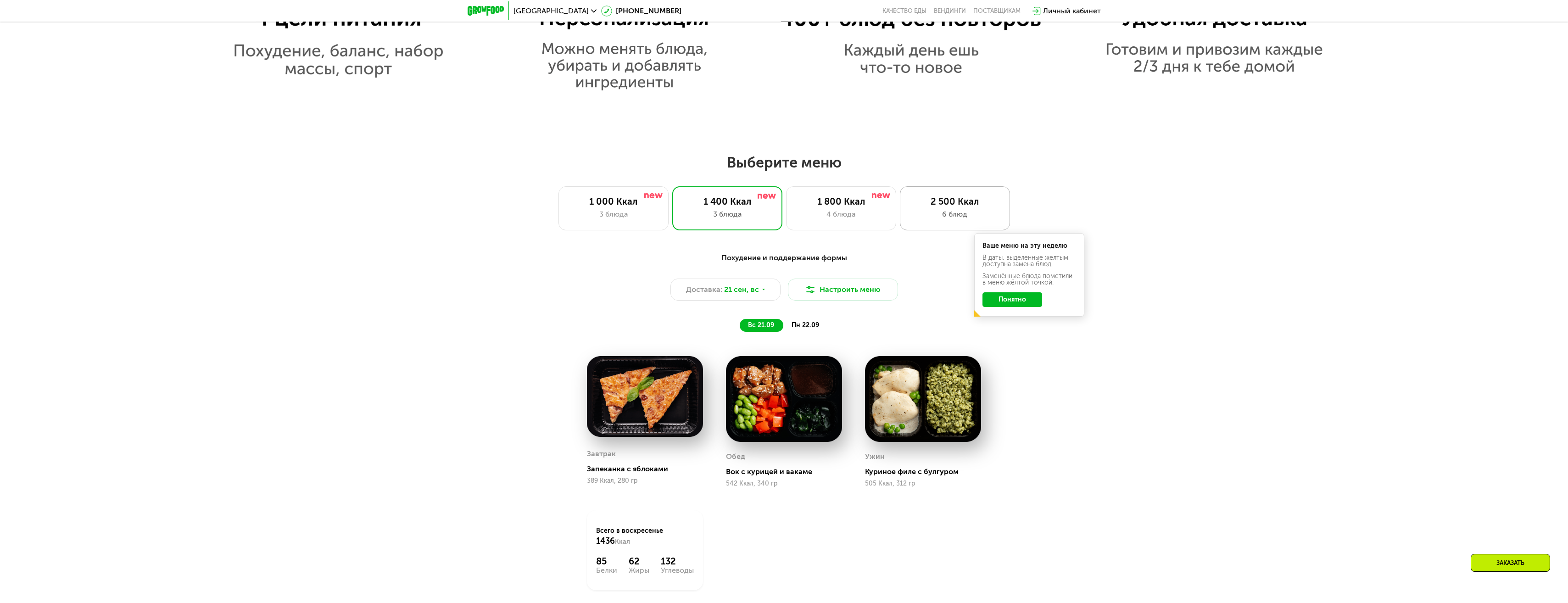
click at [957, 207] on div "2 500 Ккал" at bounding box center [955, 201] width 91 height 11
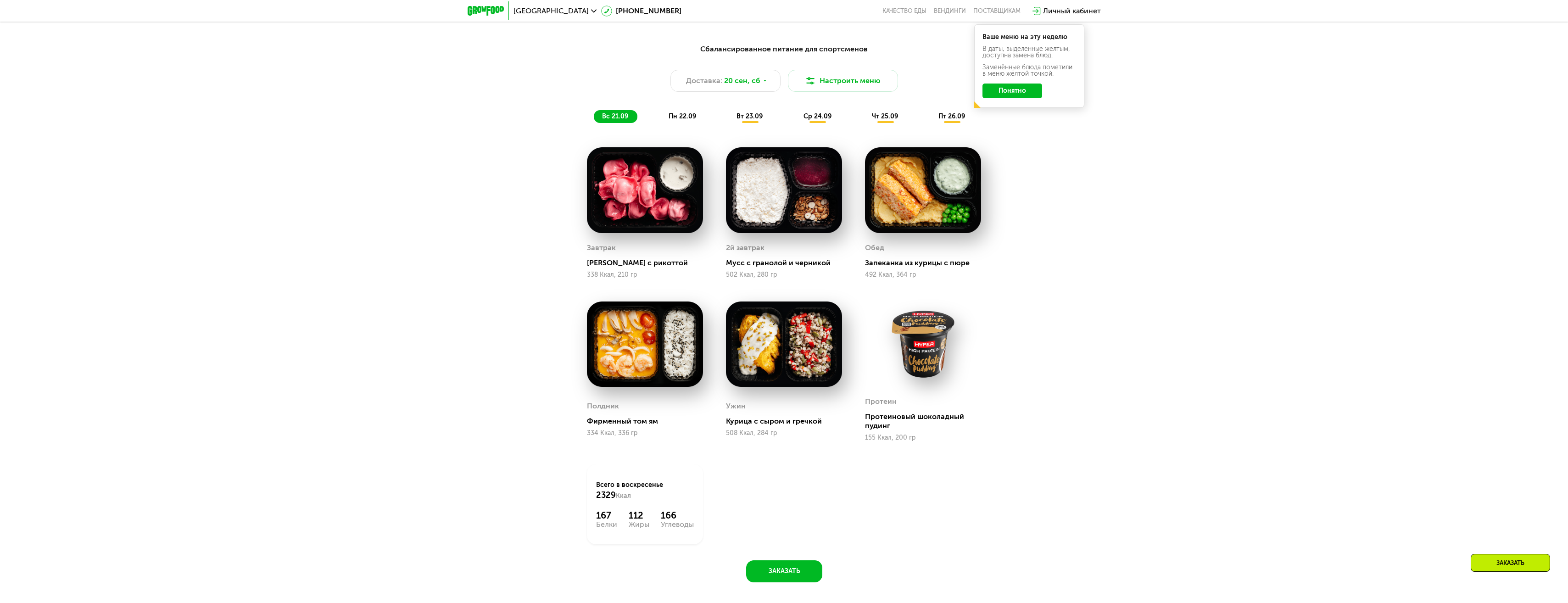
scroll to position [1651, 0]
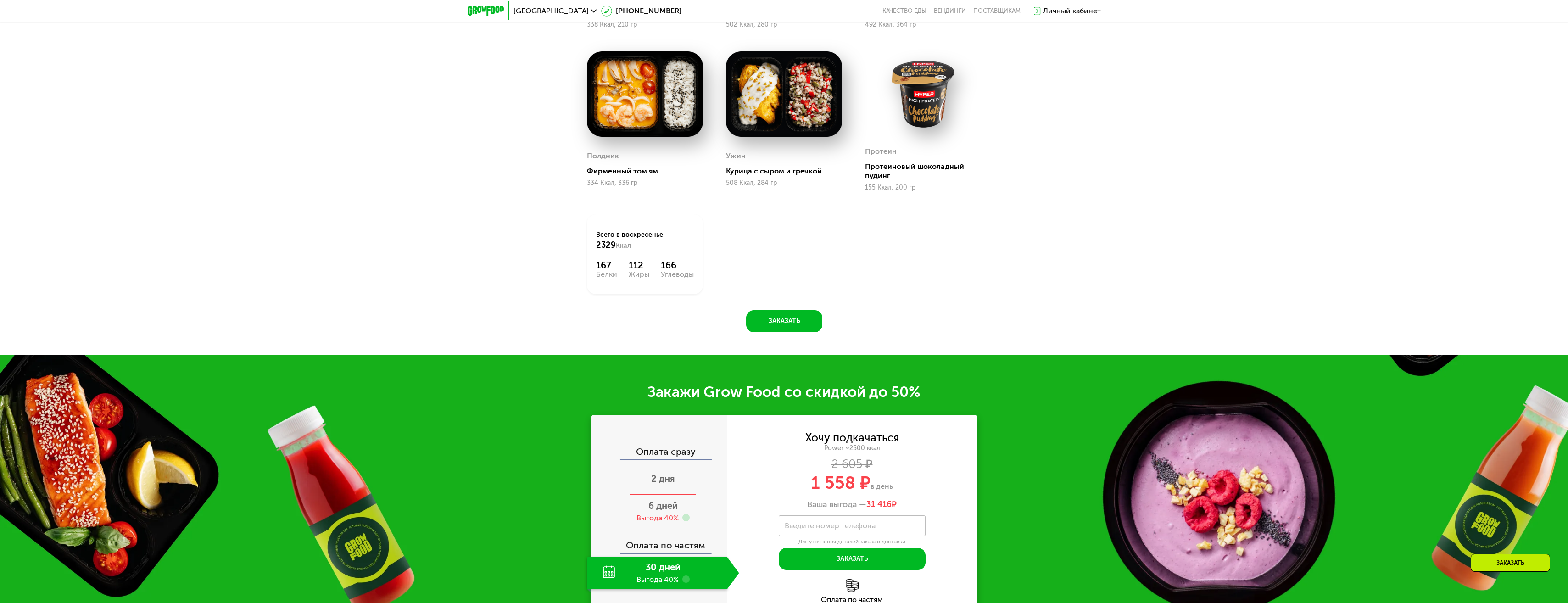
click at [664, 480] on span "2 дня" at bounding box center [663, 478] width 24 height 11
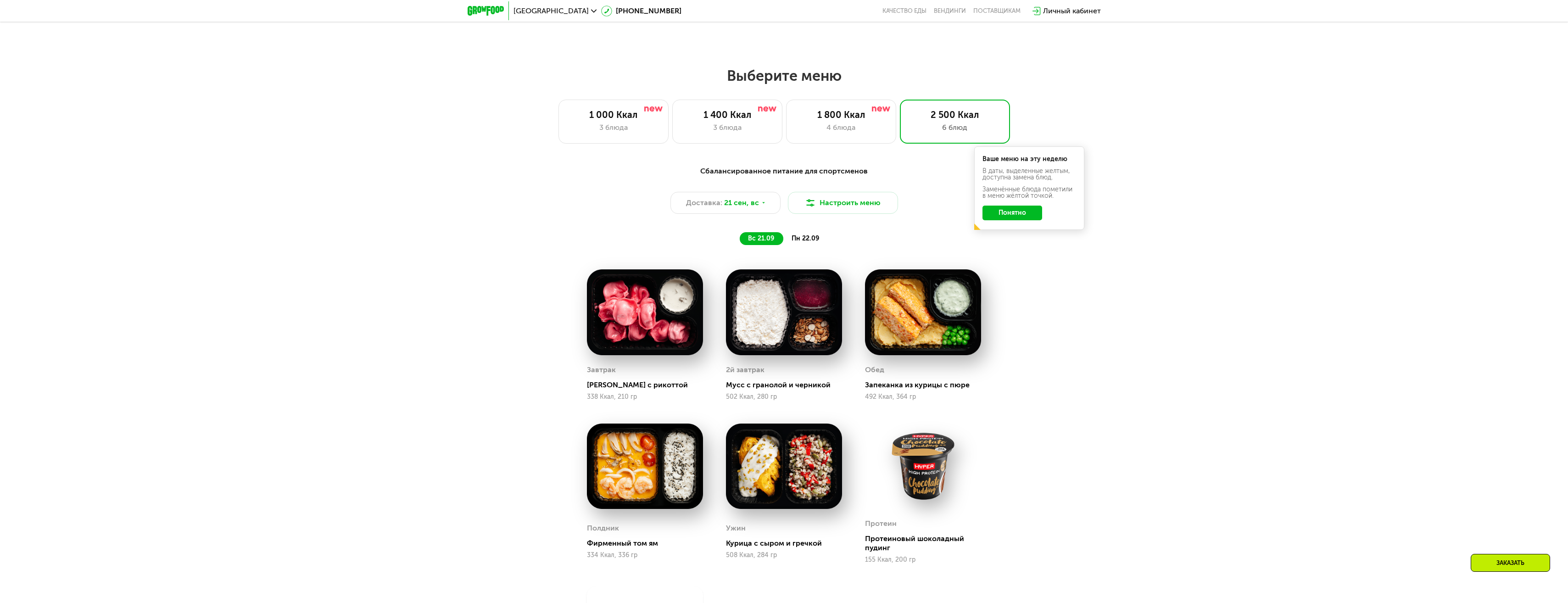
scroll to position [1239, 0]
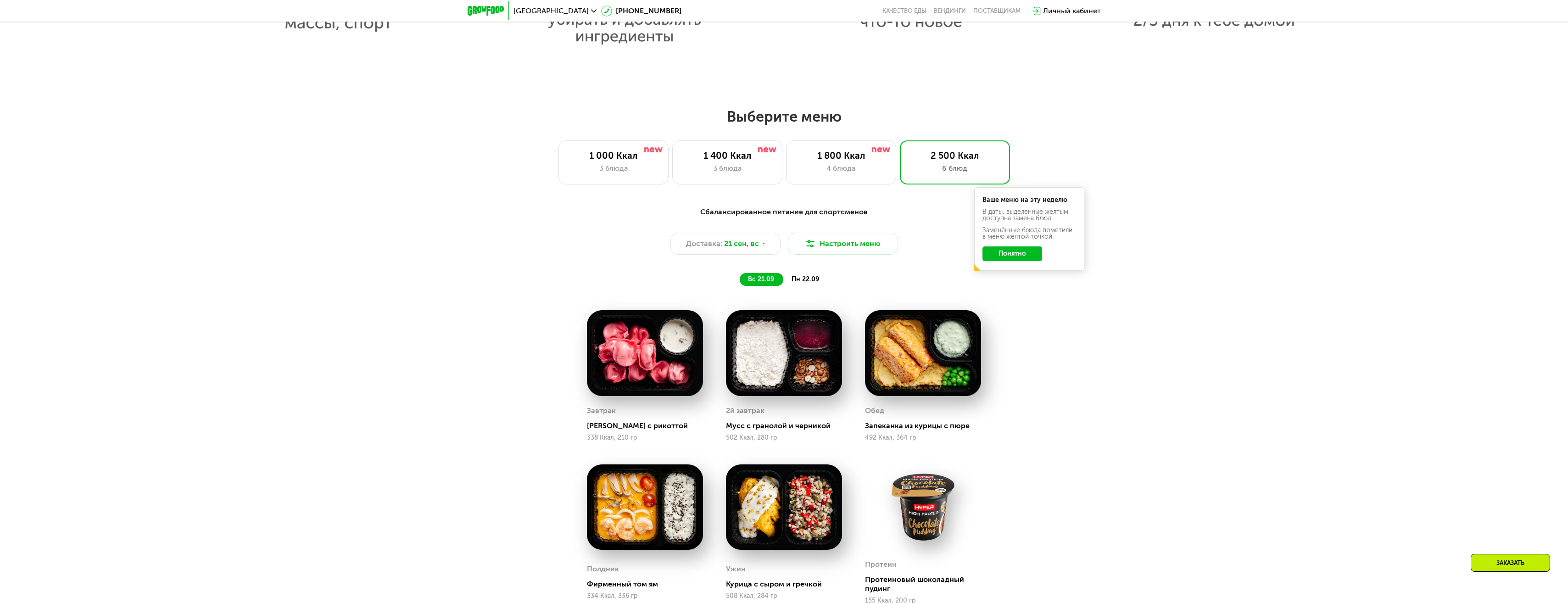
click at [813, 282] on span "пн 22.09" at bounding box center [806, 279] width 27 height 8
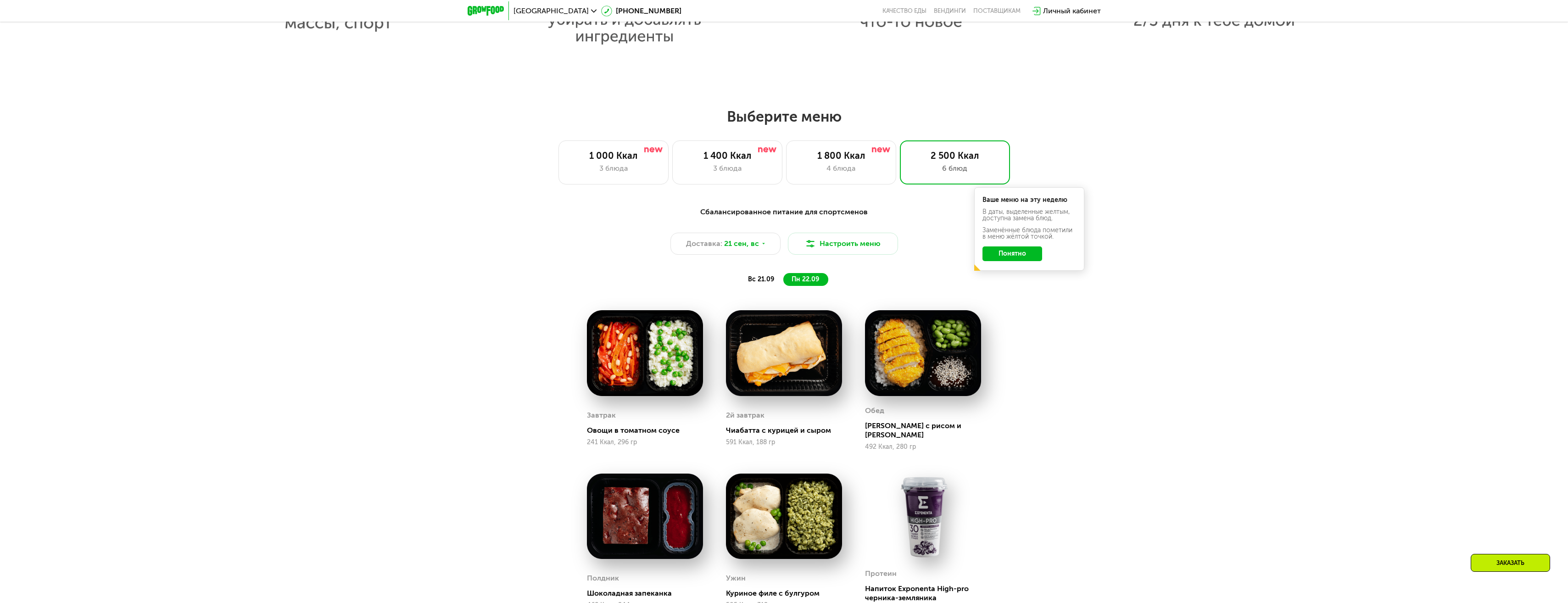
click at [751, 277] on div "вс 21.09" at bounding box center [761, 280] width 44 height 13
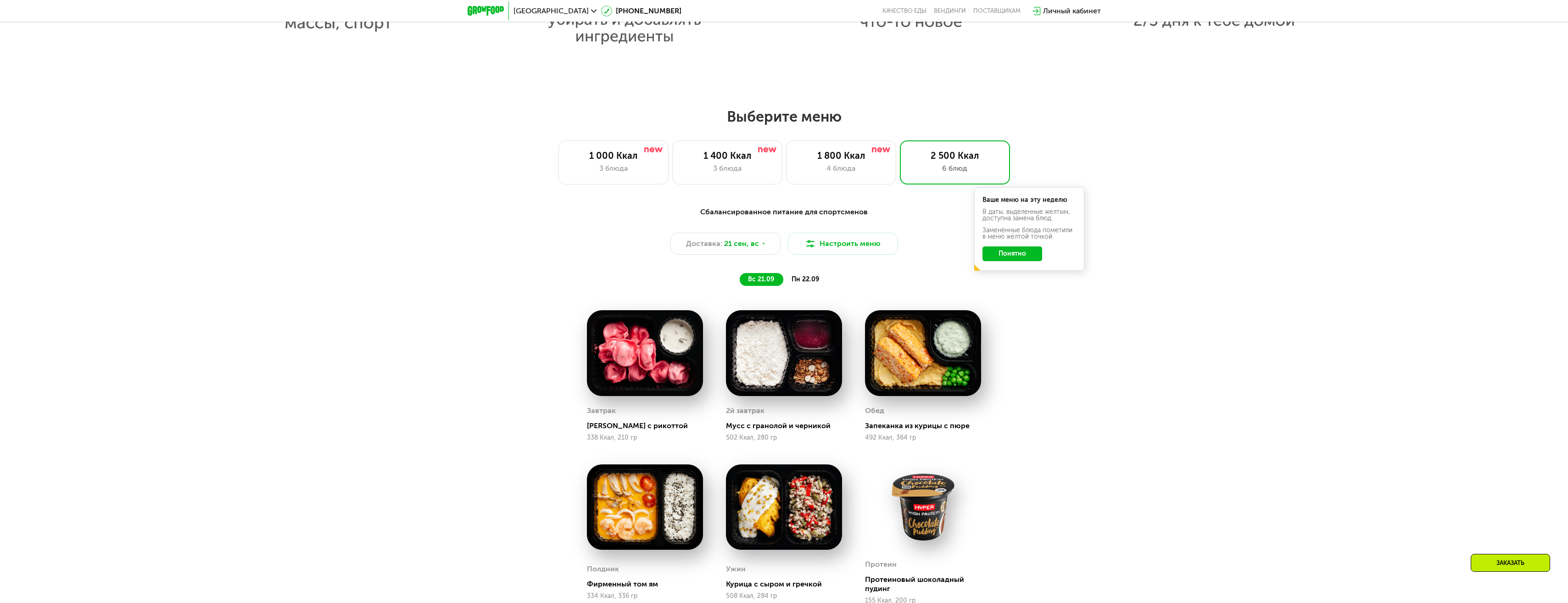
click at [801, 281] on span "пн 22.09" at bounding box center [806, 279] width 27 height 8
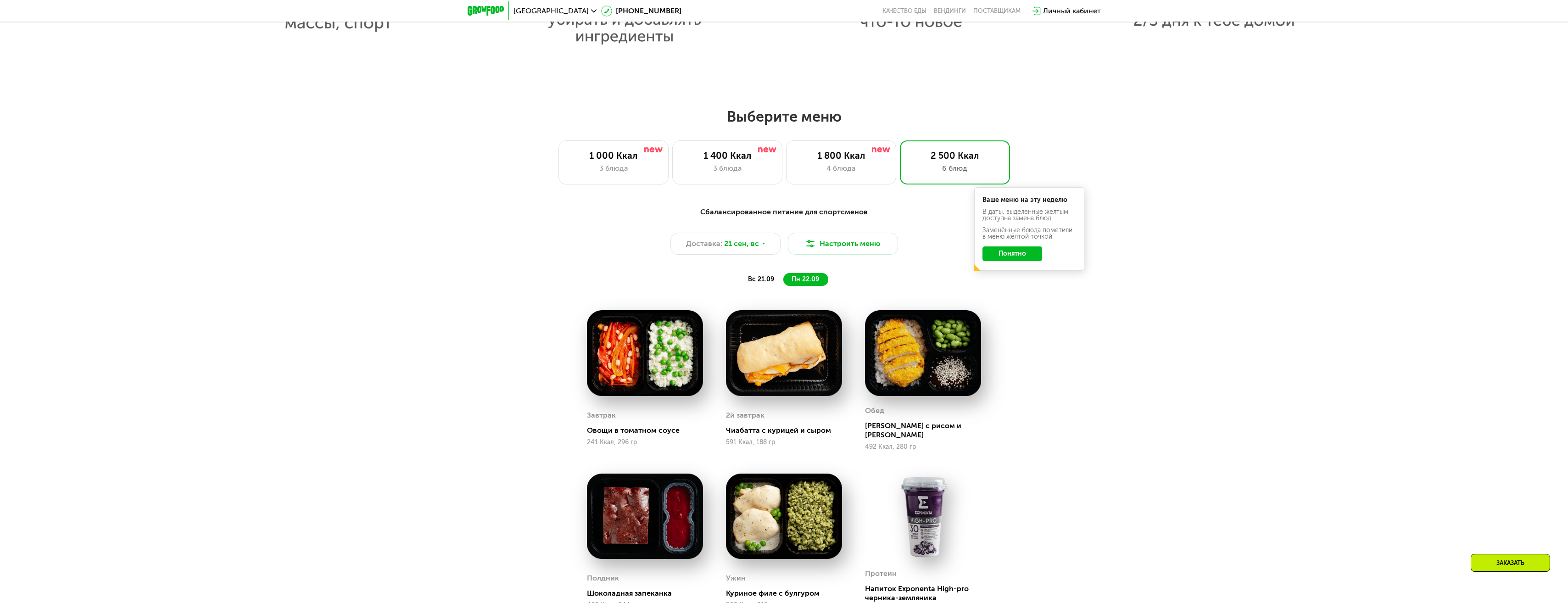
click at [755, 281] on span "вс 21.09" at bounding box center [761, 279] width 26 height 8
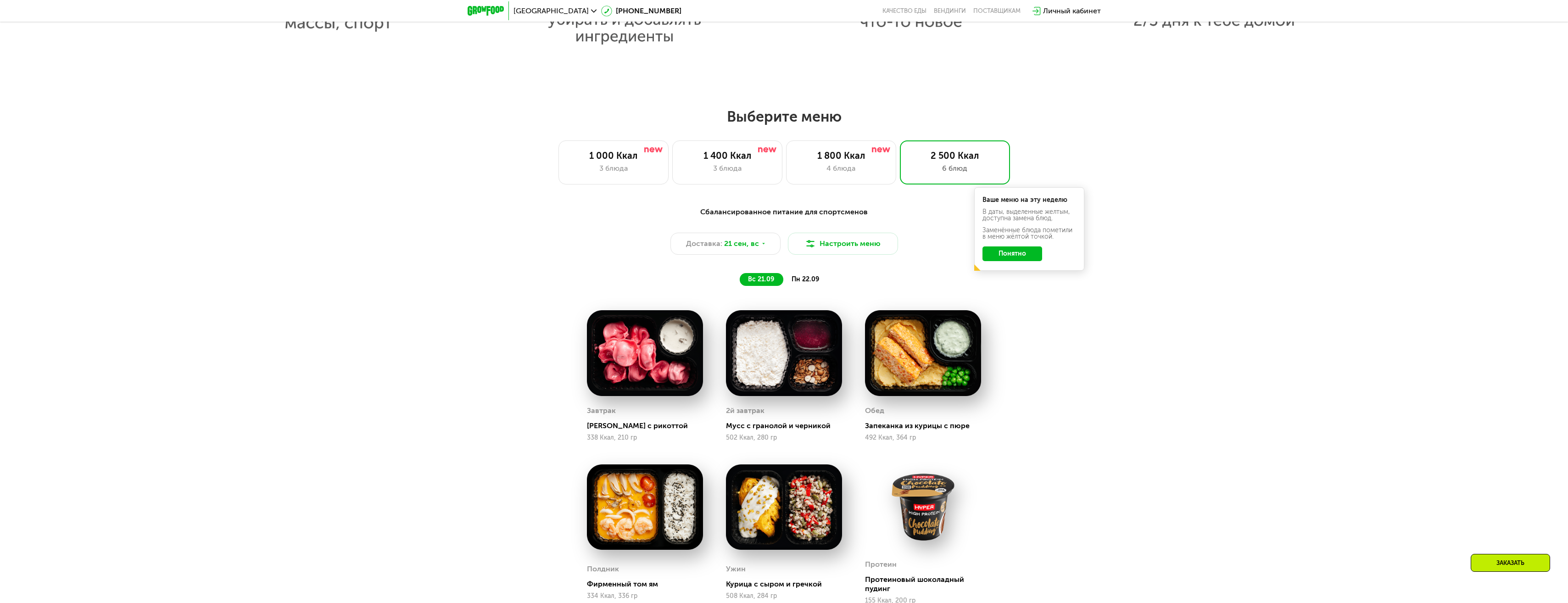
click at [807, 283] on span "пн 22.09" at bounding box center [806, 279] width 27 height 8
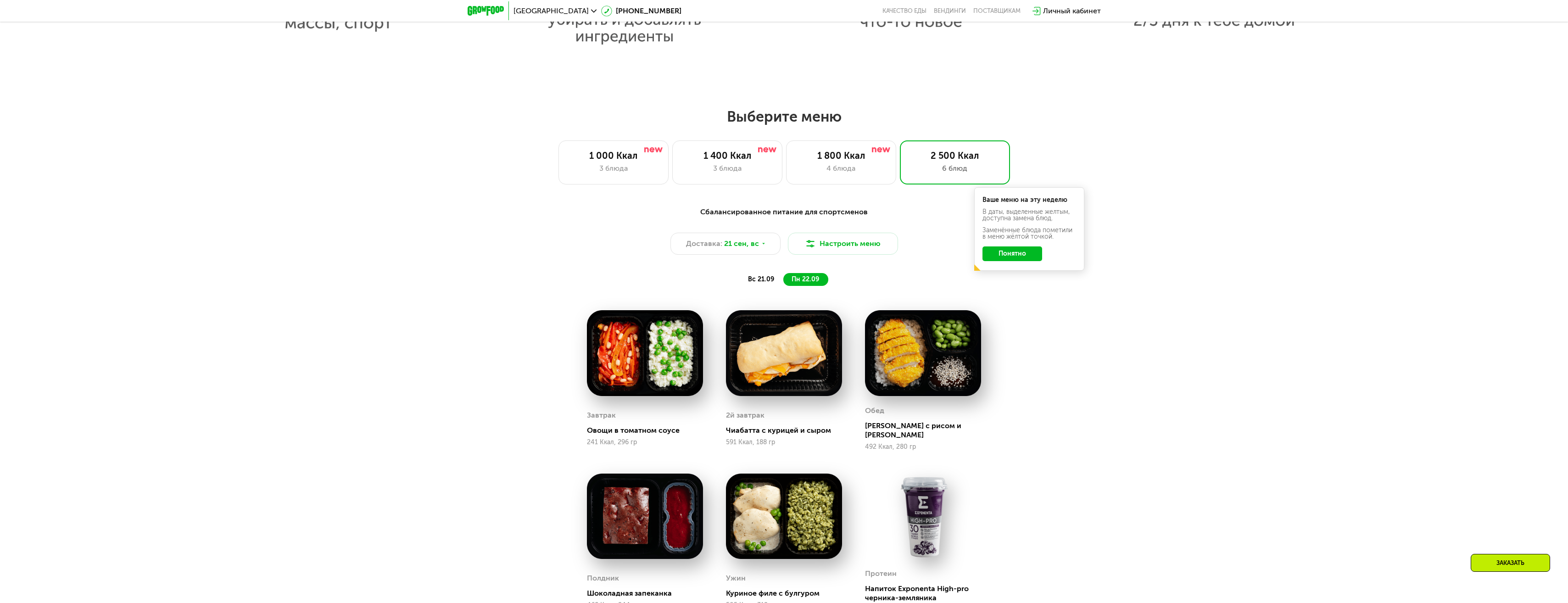
click at [754, 281] on span "вс 21.09" at bounding box center [761, 279] width 26 height 8
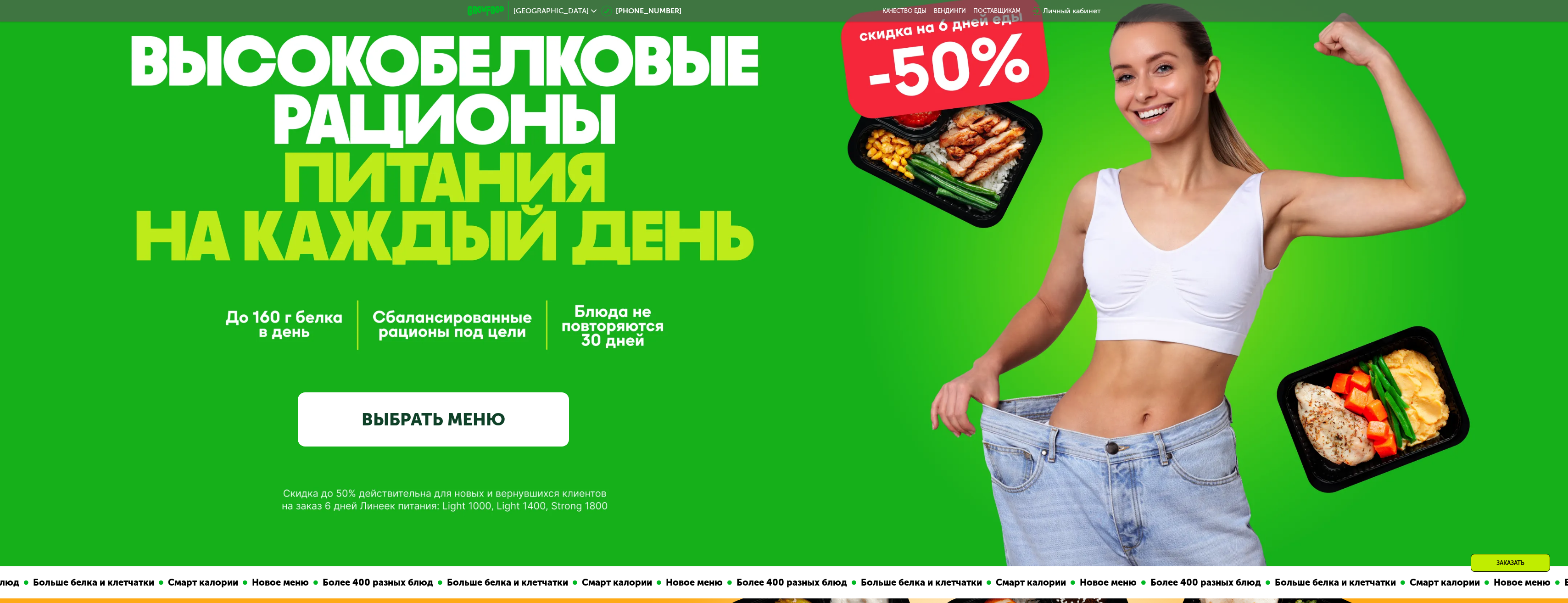
scroll to position [0, 0]
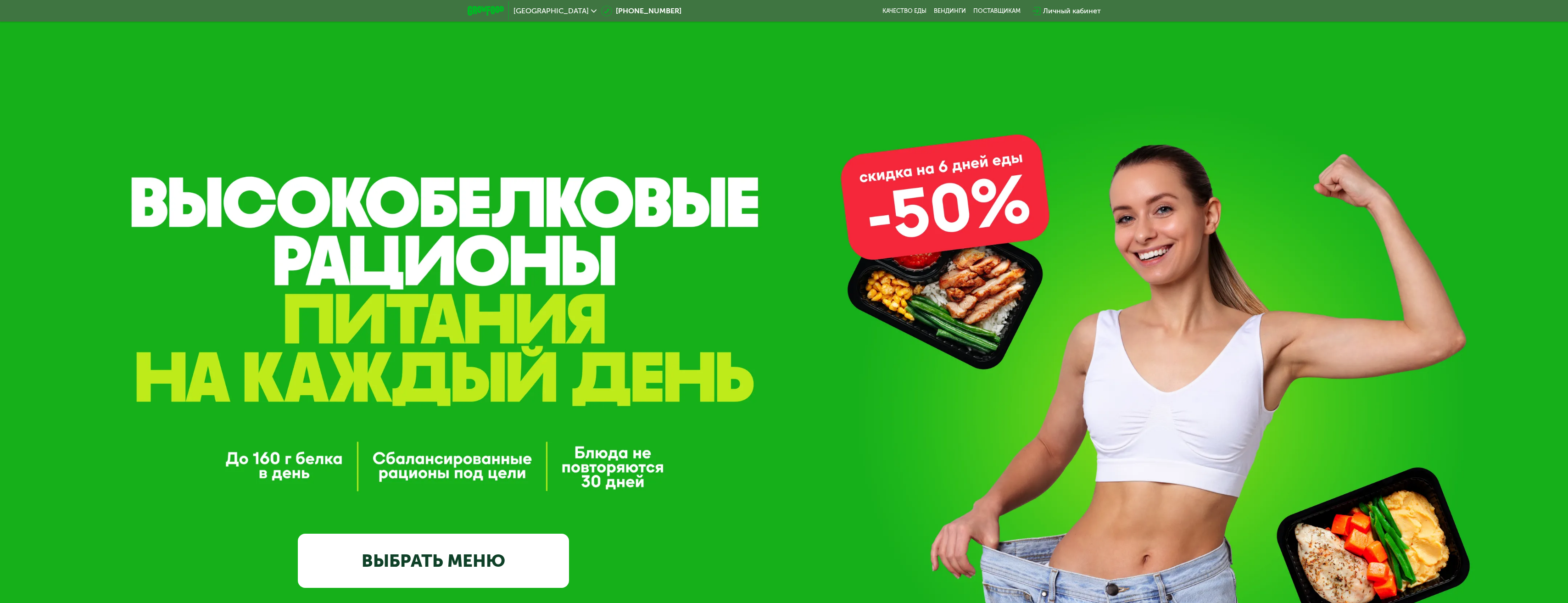
click at [552, 7] on span "[GEOGRAPHIC_DATA]" at bounding box center [550, 10] width 75 height 7
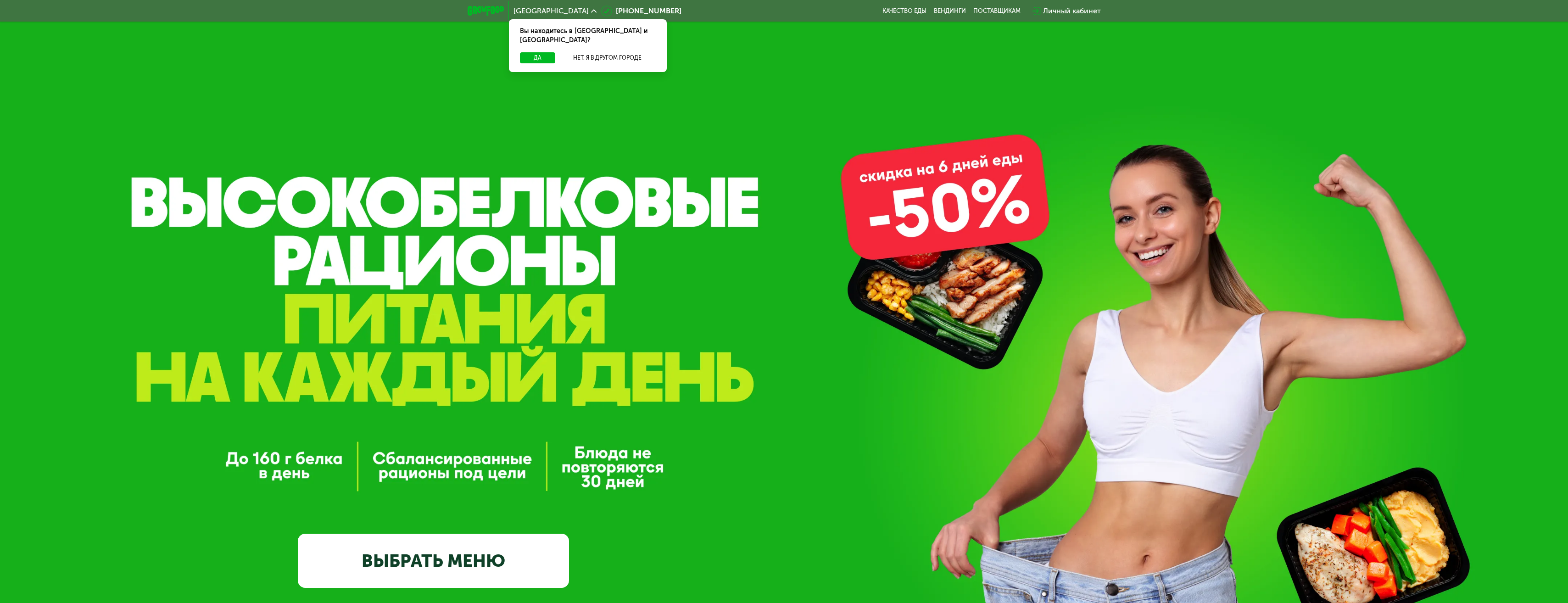
click at [1331, 136] on div "GrowFood — доставка правильного питания ВЫБРАТЬ МЕНЮ" at bounding box center [784, 353] width 1568 height 707
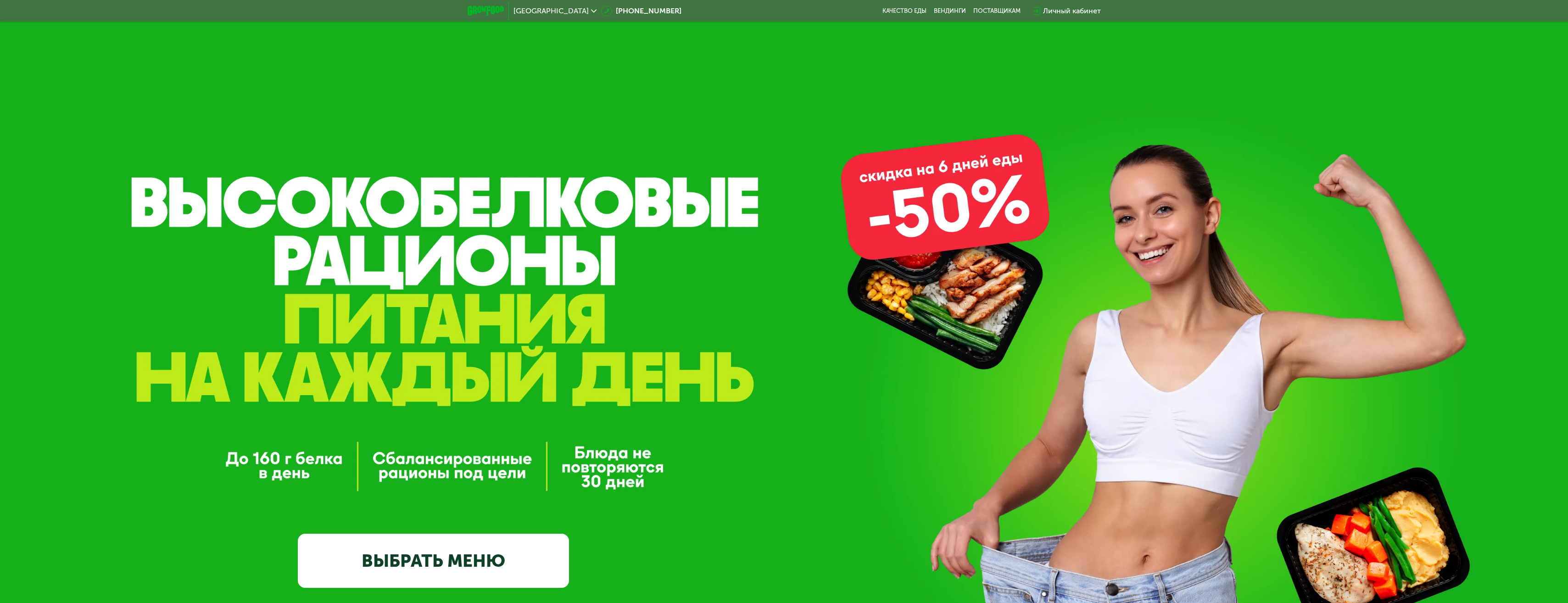
click at [1079, 10] on div "Личный кабинет" at bounding box center [1072, 10] width 58 height 11
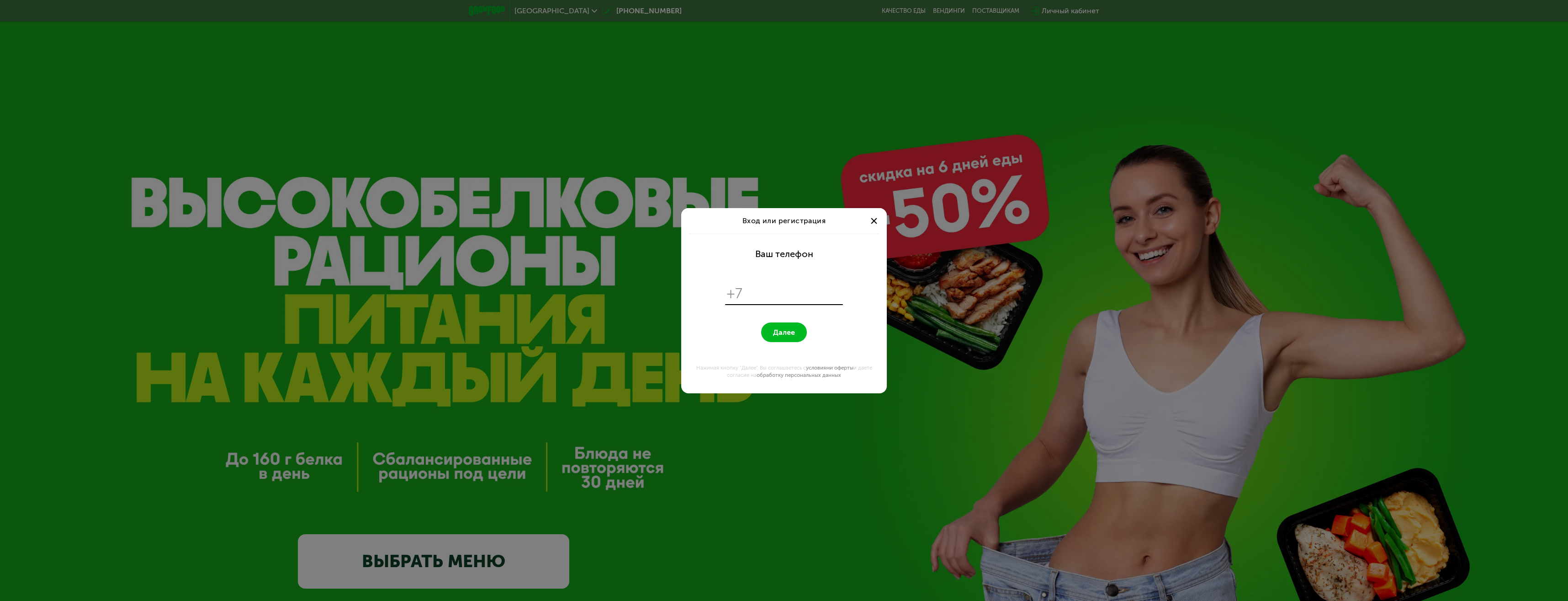
click at [791, 284] on div "+7" at bounding box center [784, 294] width 118 height 21
click at [787, 298] on input "tel" at bounding box center [794, 293] width 93 height 18
type input "**********"
click at [794, 335] on span "Далее" at bounding box center [784, 331] width 22 height 8
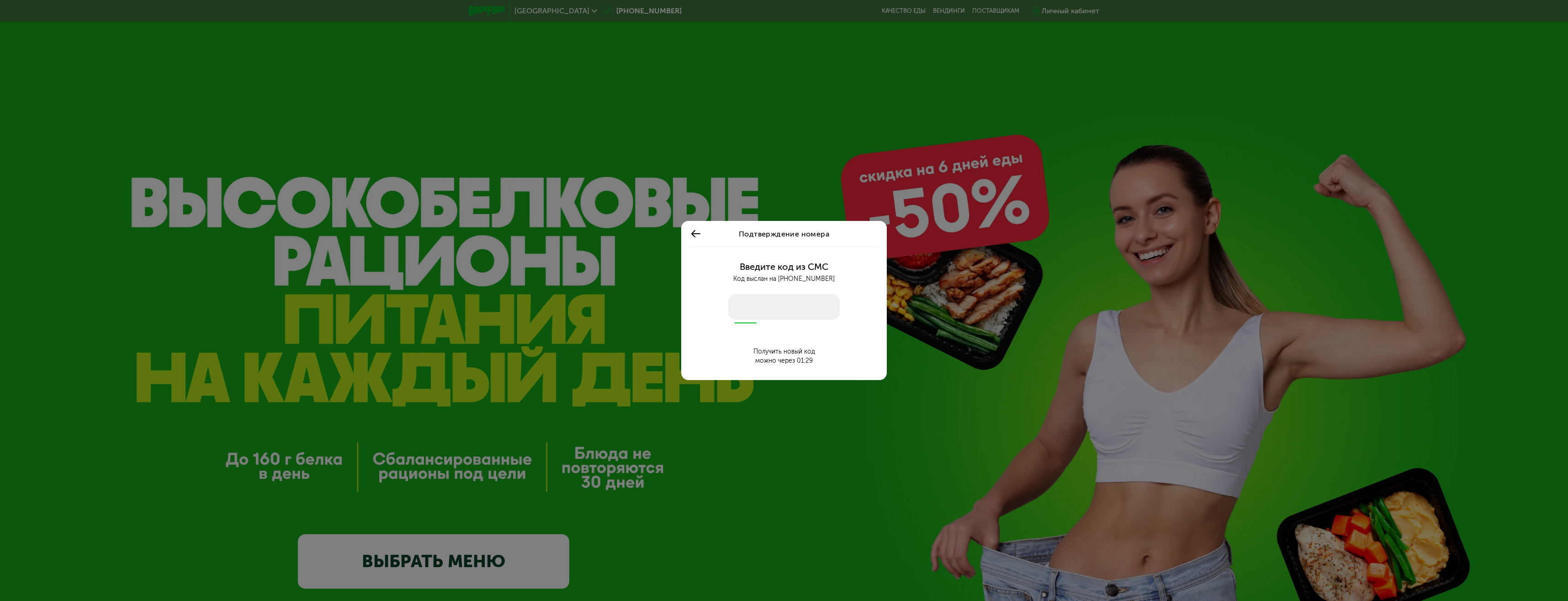
click at [795, 306] on input "number" at bounding box center [784, 306] width 112 height 25
type input "****"
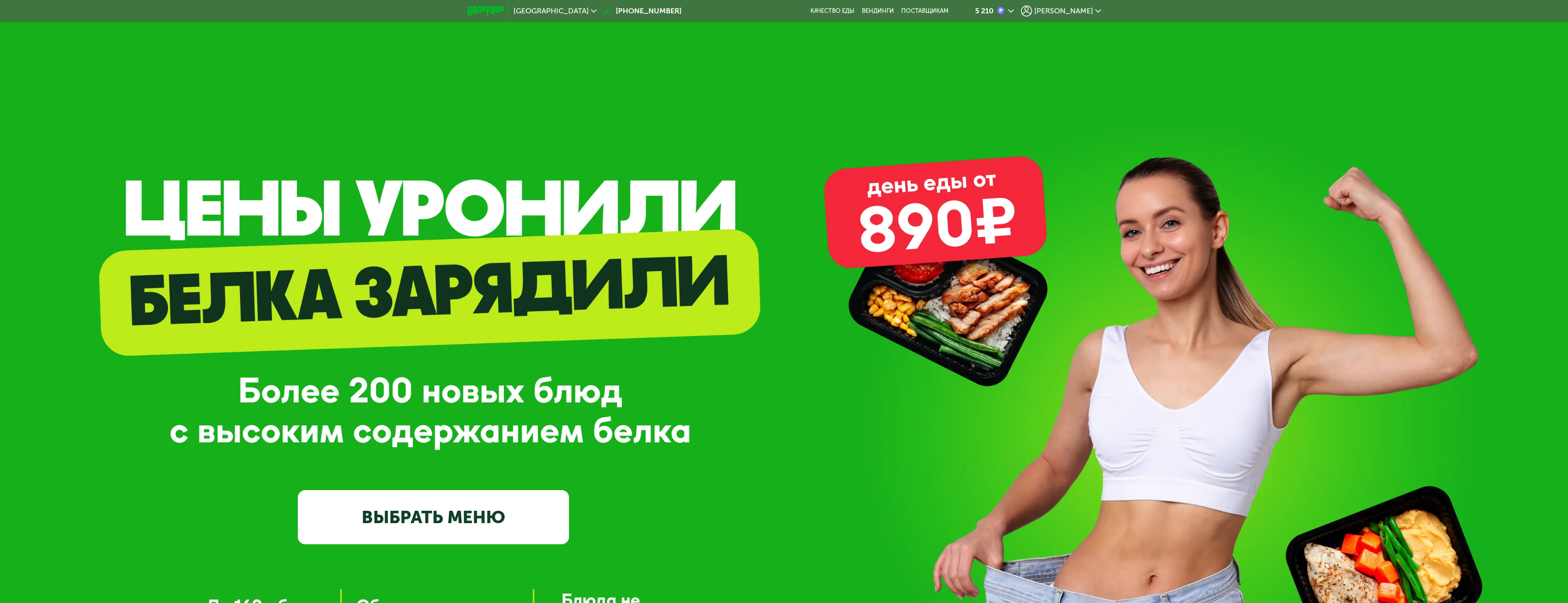
click at [1014, 10] on icon at bounding box center [1011, 11] width 5 height 5
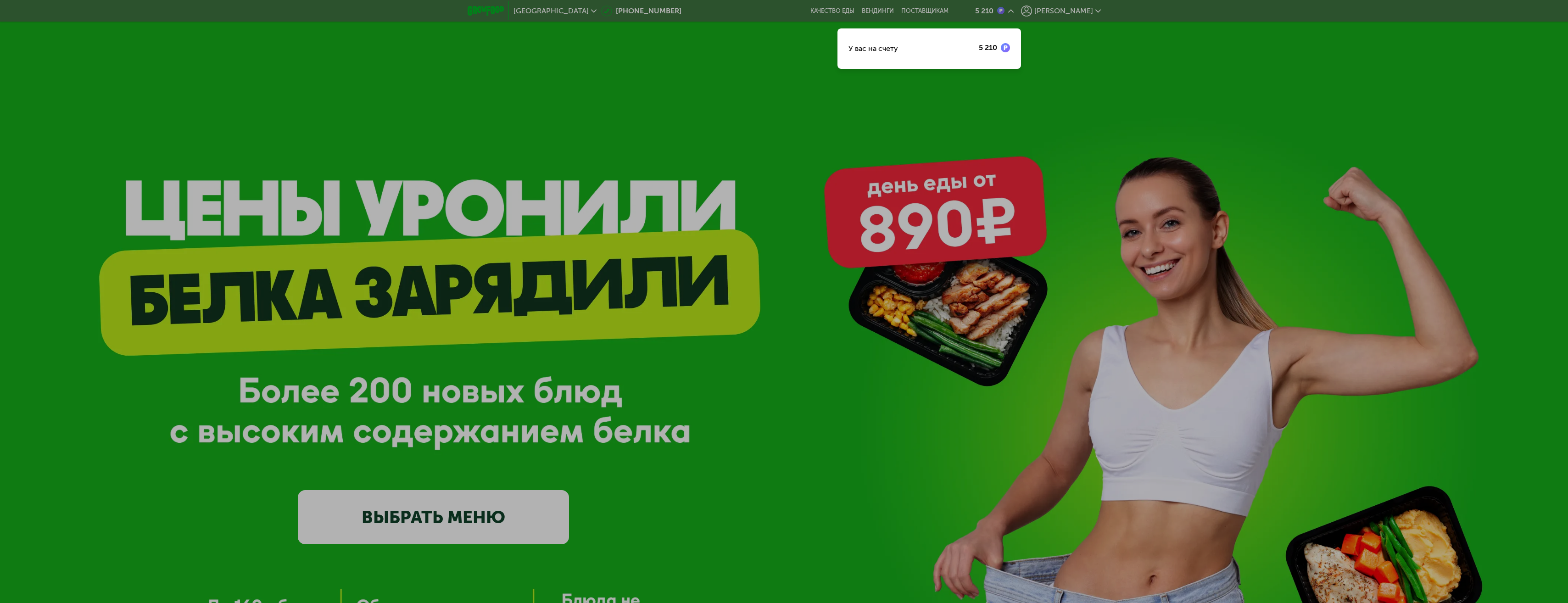
click at [901, 56] on div "У вас на счету 5 210" at bounding box center [929, 49] width 183 height 40
drag, startPoint x: 903, startPoint y: 51, endPoint x: 911, endPoint y: 51, distance: 8.0
click at [898, 51] on div "У вас на счету" at bounding box center [873, 48] width 50 height 11
drag, startPoint x: 970, startPoint y: 54, endPoint x: 1022, endPoint y: 40, distance: 53.9
click at [973, 53] on div "У вас на счету 5 210" at bounding box center [929, 49] width 183 height 40
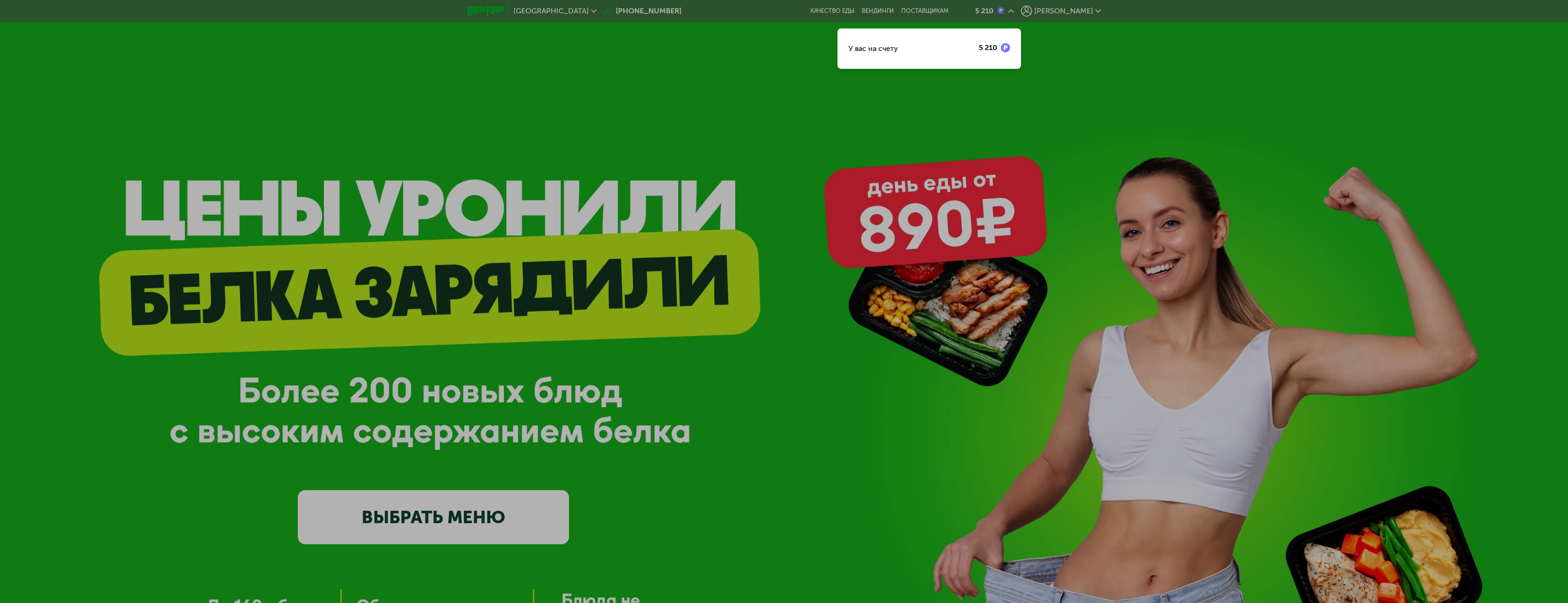
click at [1102, 10] on div at bounding box center [784, 301] width 1568 height 603
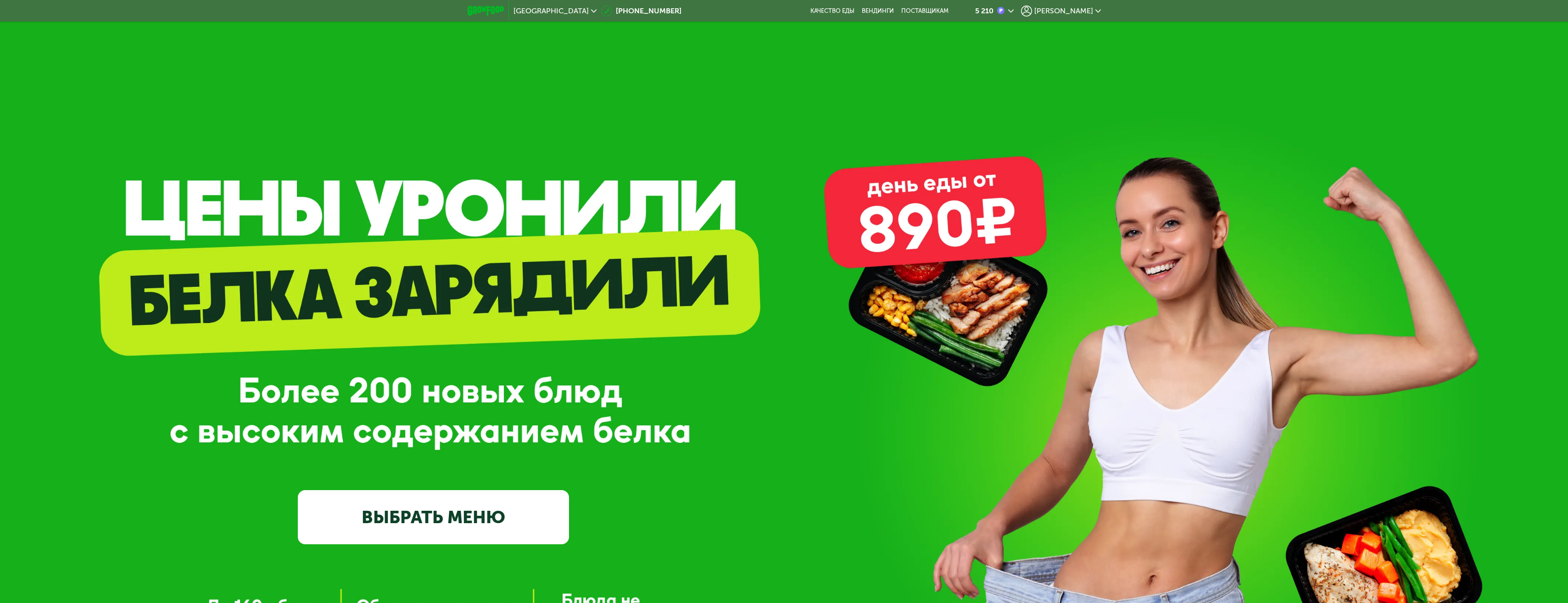
click at [1078, 12] on span "[PERSON_NAME]" at bounding box center [1064, 10] width 59 height 7
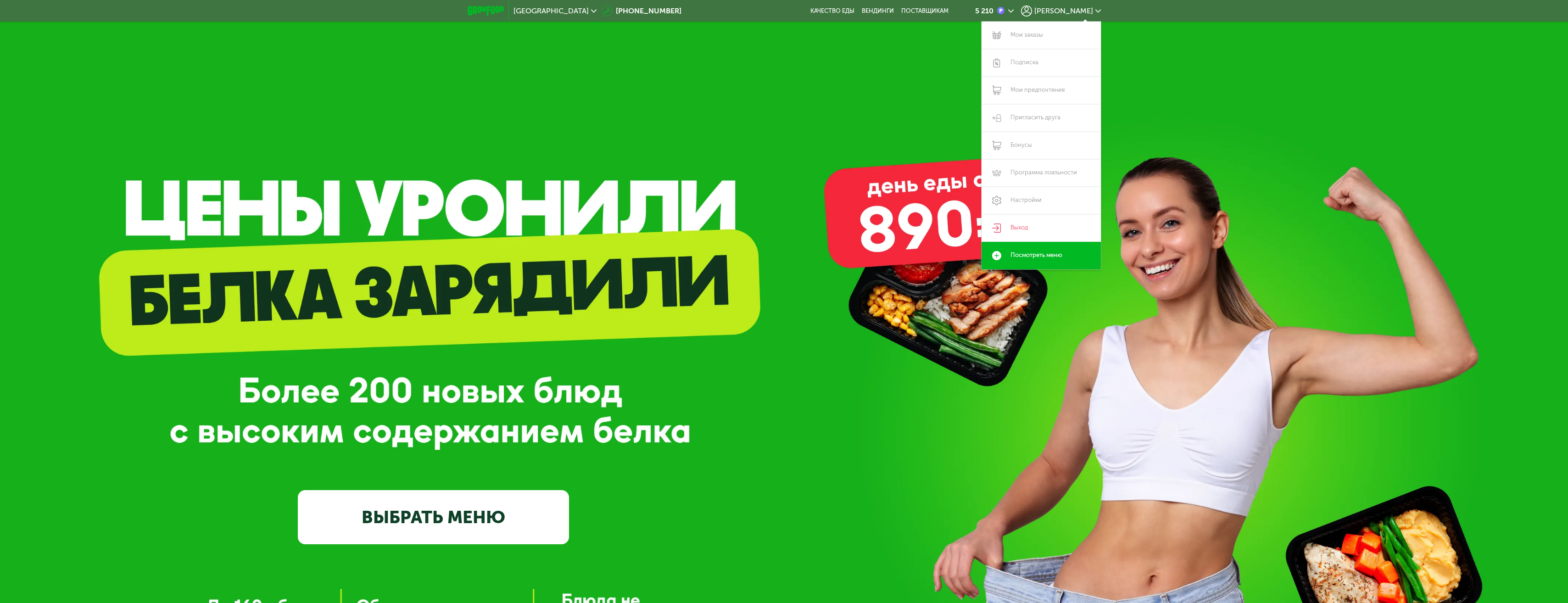
click at [1014, 10] on icon at bounding box center [1011, 11] width 5 height 5
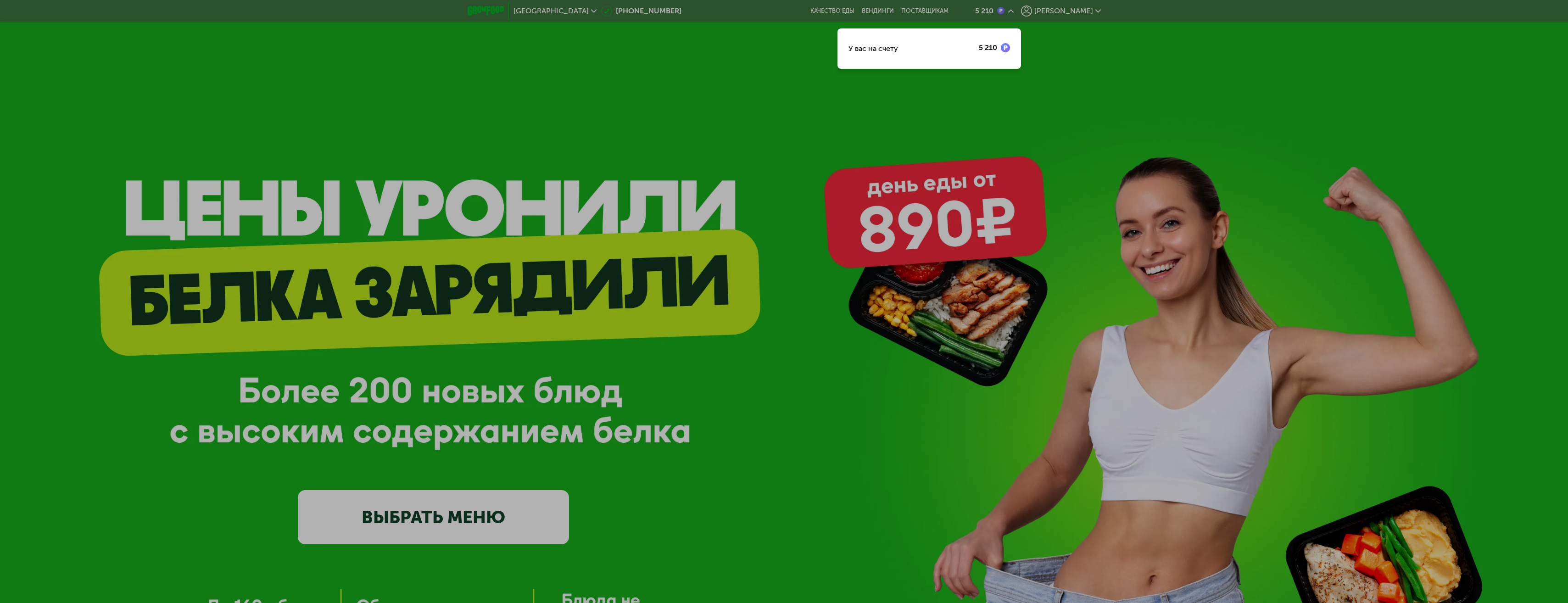
click at [1091, 45] on div at bounding box center [784, 301] width 1568 height 603
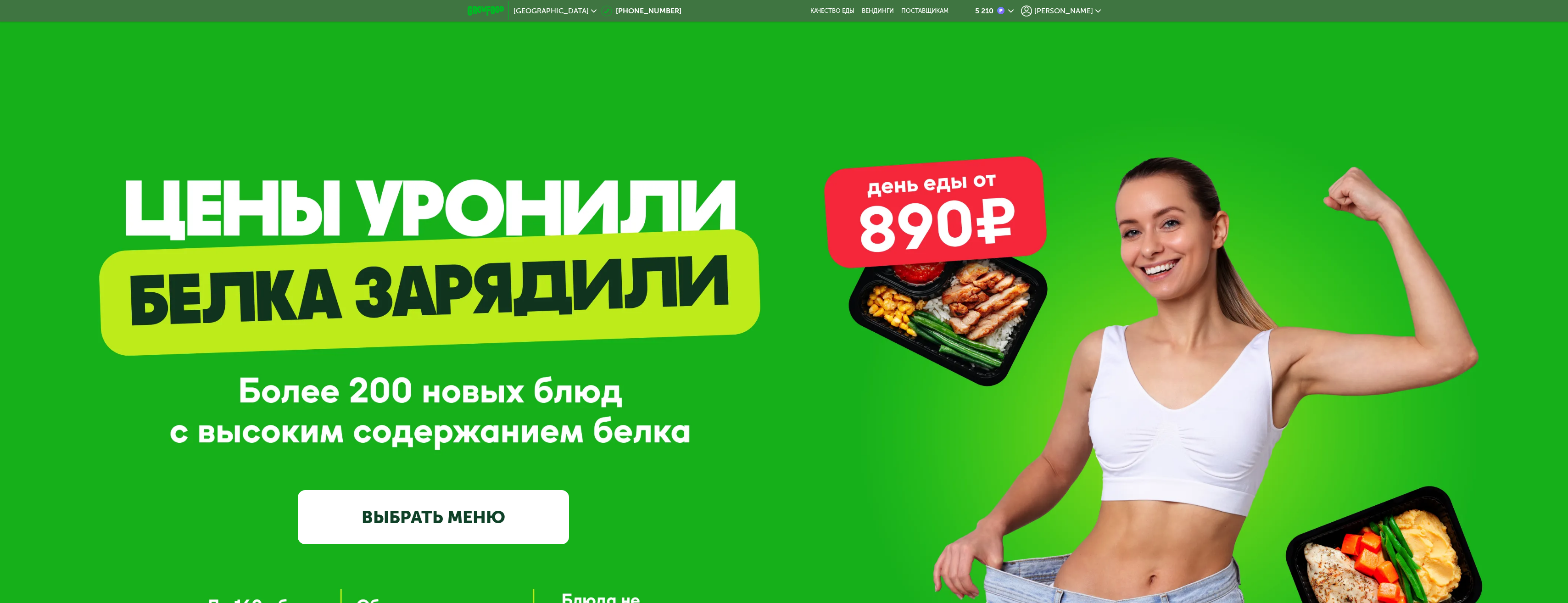
click at [1064, 9] on span "[PERSON_NAME]" at bounding box center [1064, 10] width 59 height 7
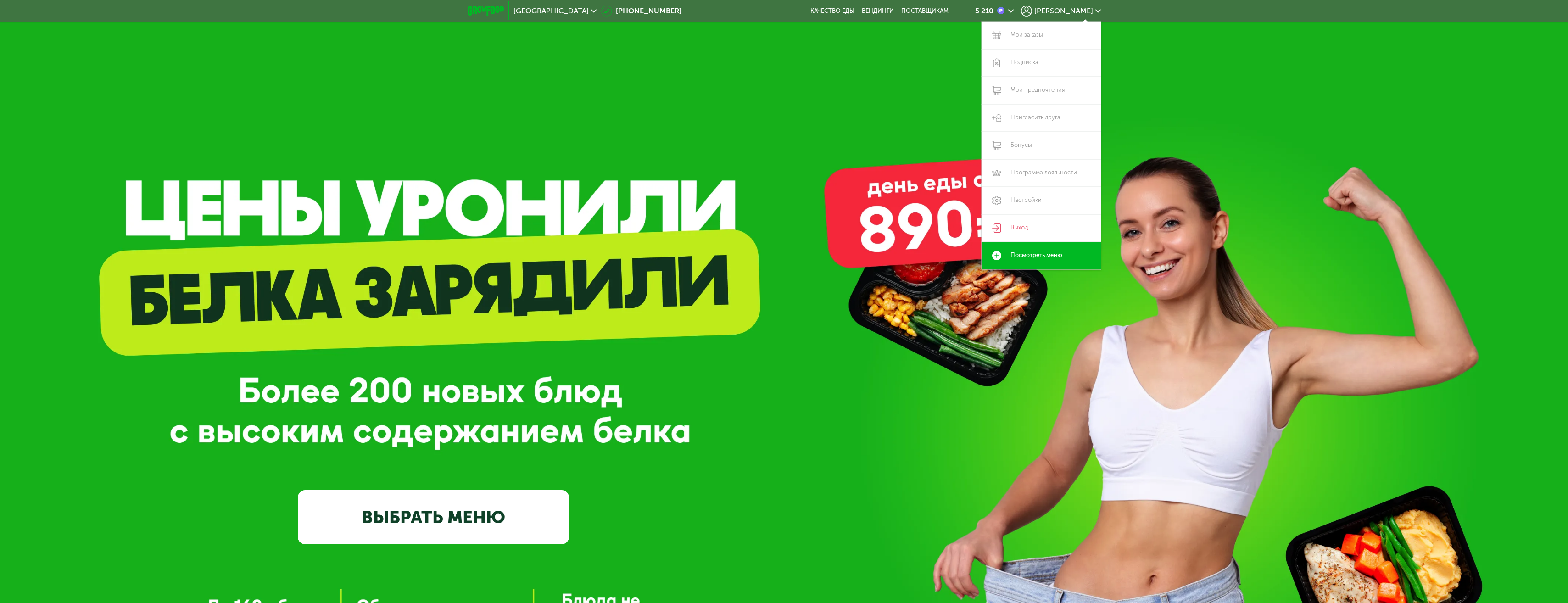
click at [1406, 315] on div "GrowFood — доставка правильного питания ВЫБРАТЬ МЕНЮ" at bounding box center [784, 397] width 1568 height 294
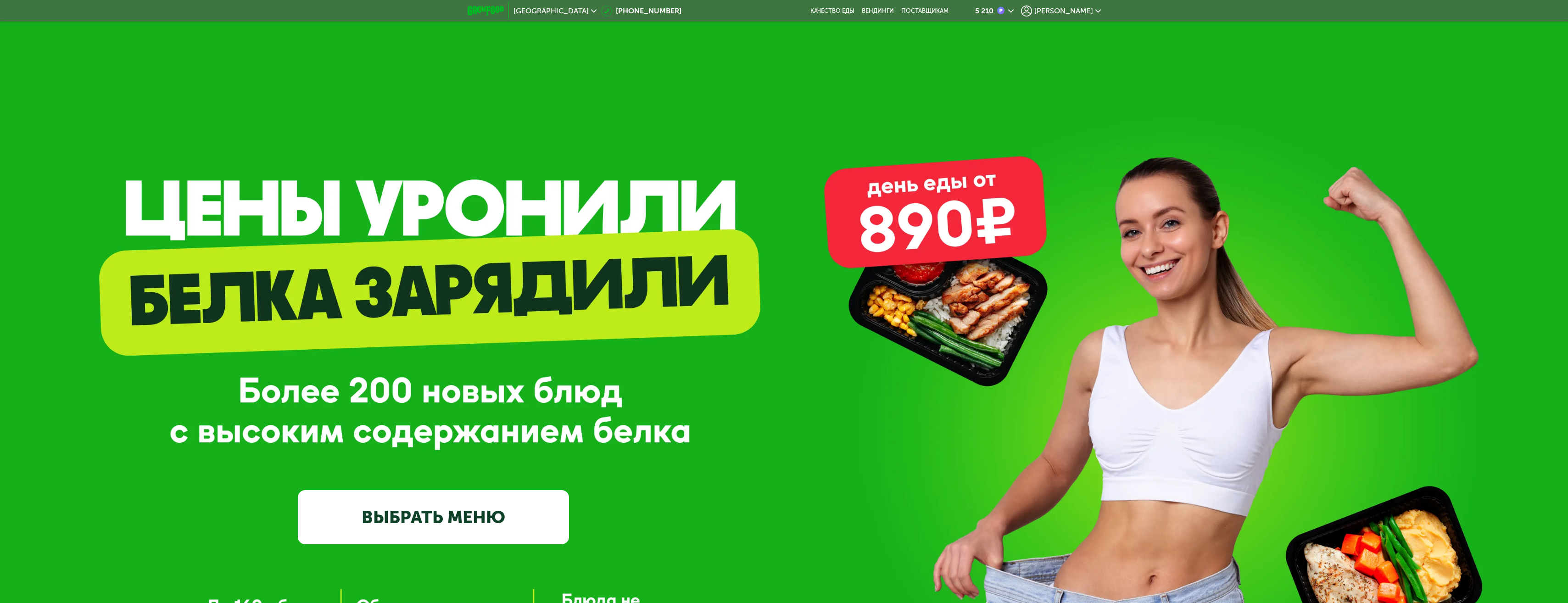
click at [591, 10] on icon at bounding box center [594, 11] width 5 height 5
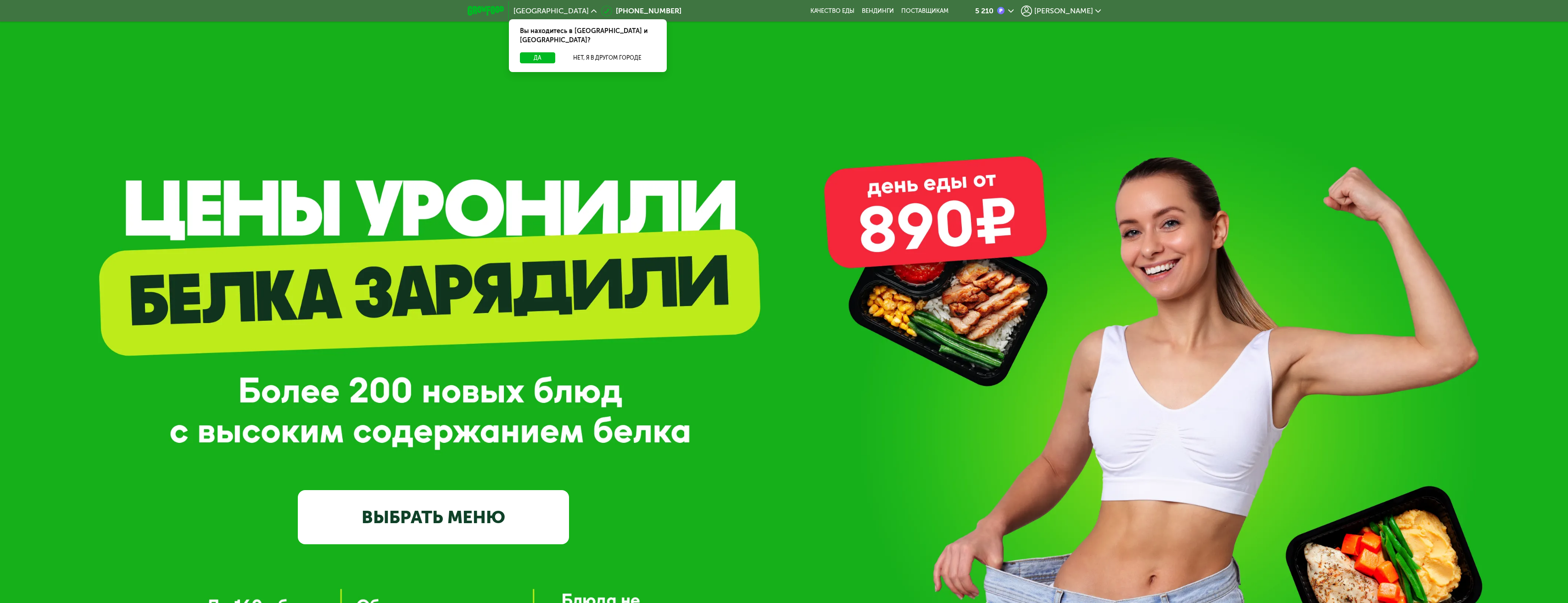
click at [1083, 8] on span "[PERSON_NAME]" at bounding box center [1064, 10] width 59 height 7
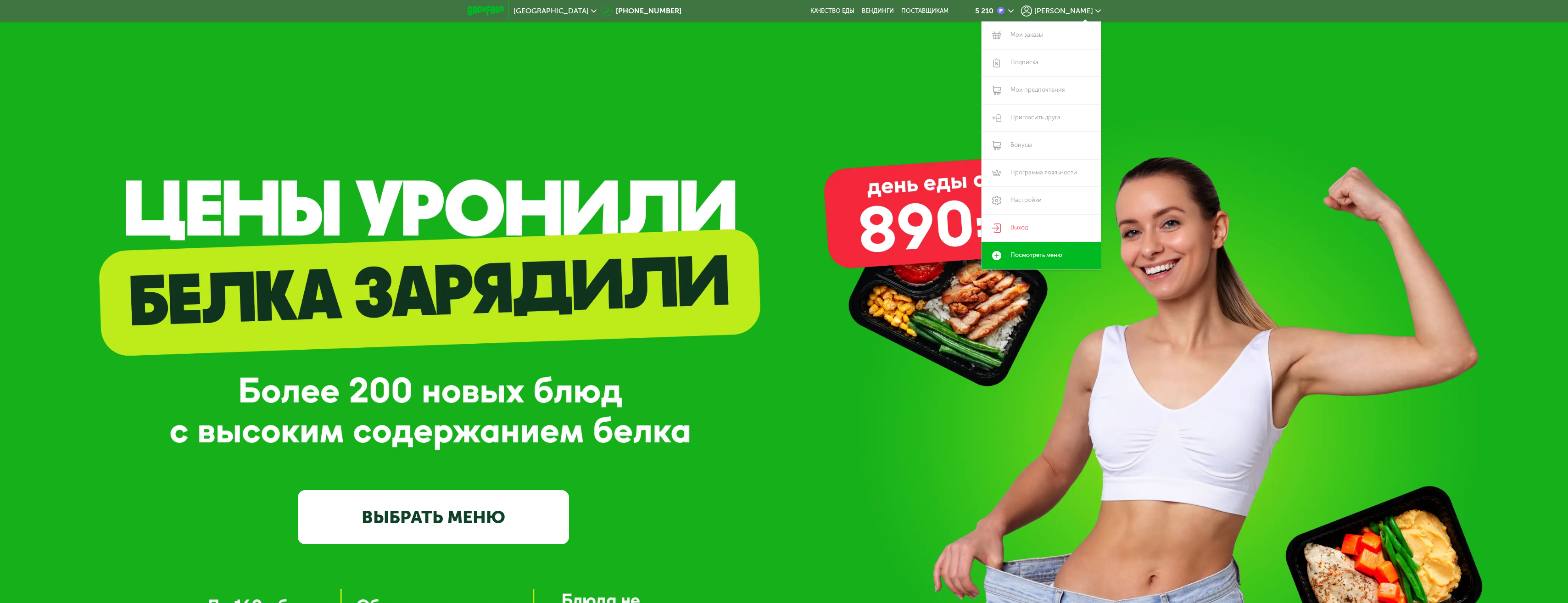
click at [1147, 36] on div "GrowFood — доставка правильного питания ВЫБРАТЬ МЕНЮ" at bounding box center [784, 370] width 1568 height 741
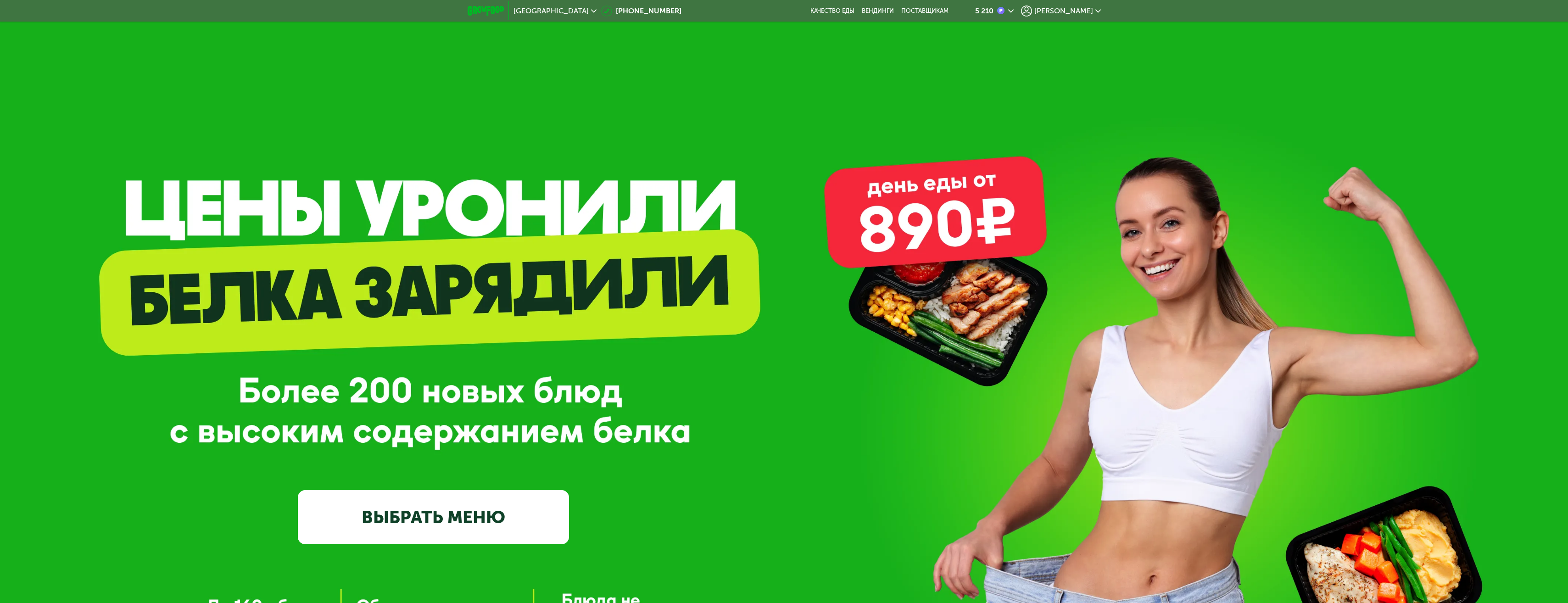
click at [1096, 9] on icon at bounding box center [1098, 11] width 5 height 5
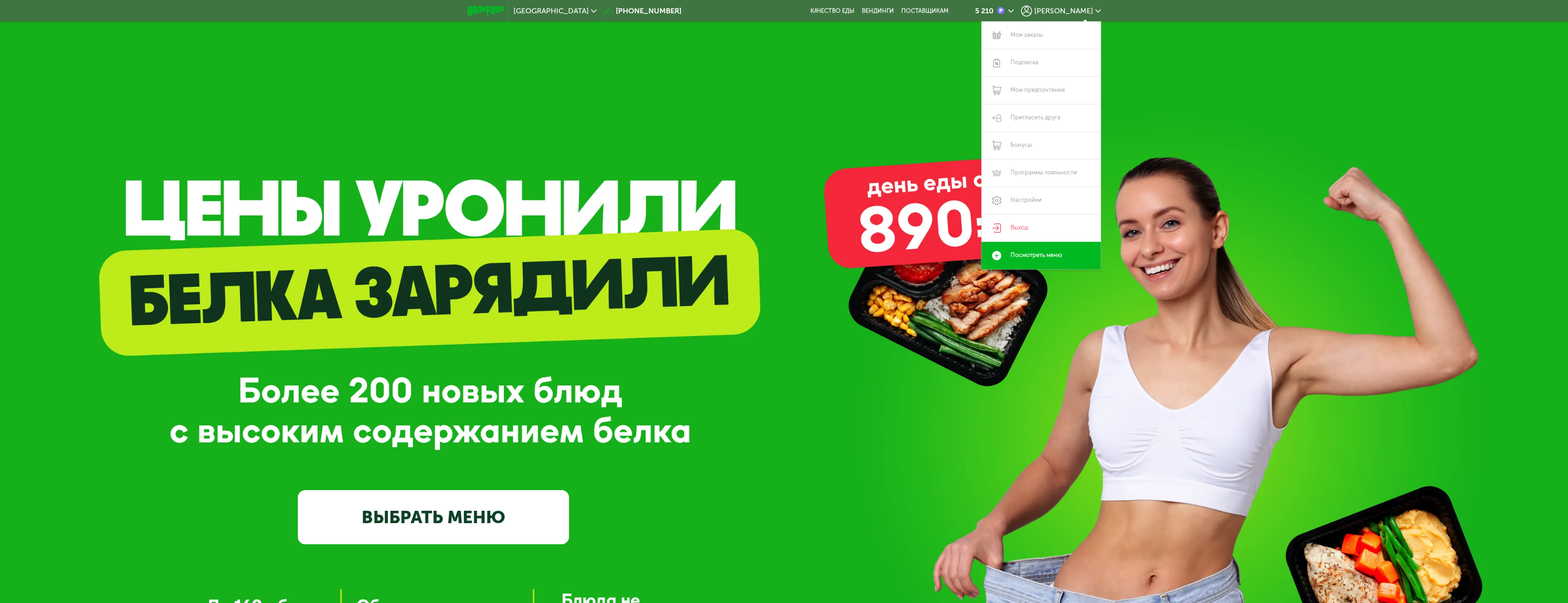
click at [1096, 8] on icon at bounding box center [1098, 11] width 5 height 5
